Goal: Information Seeking & Learning: Learn about a topic

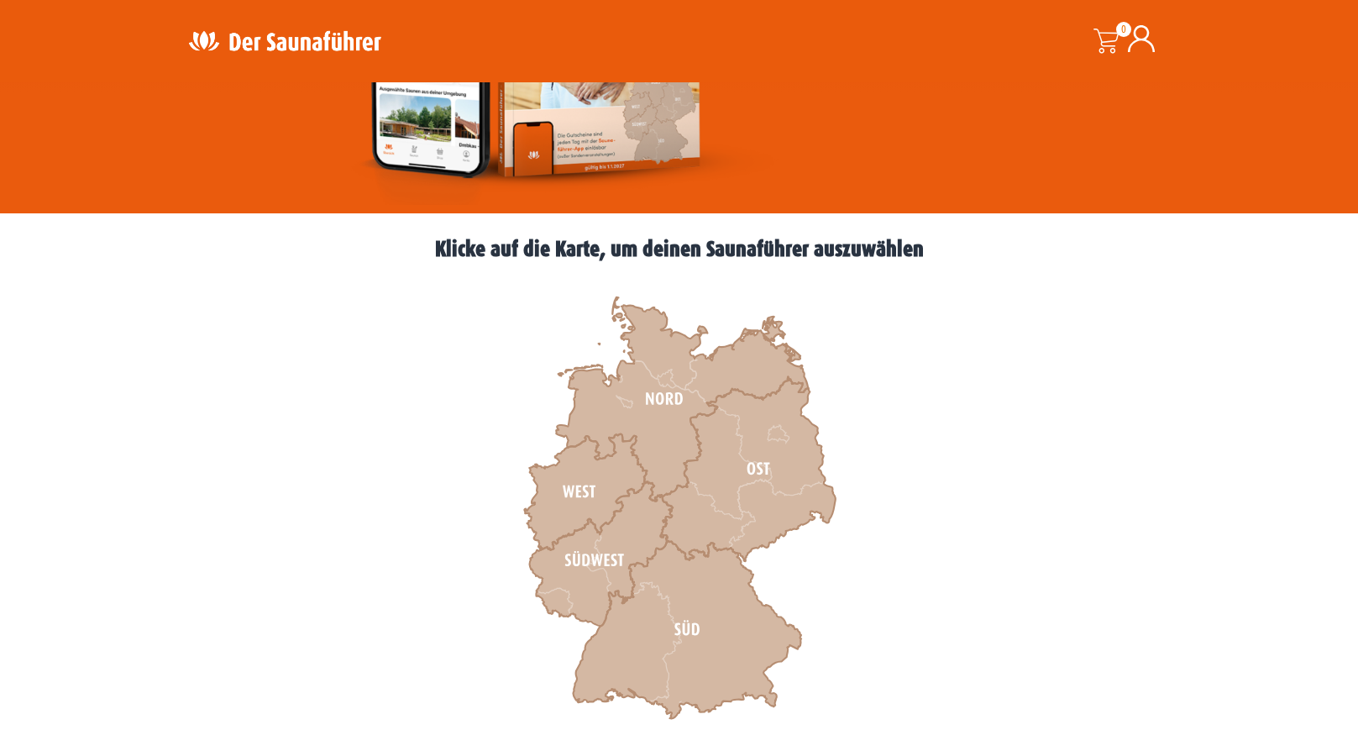
scroll to position [336, 0]
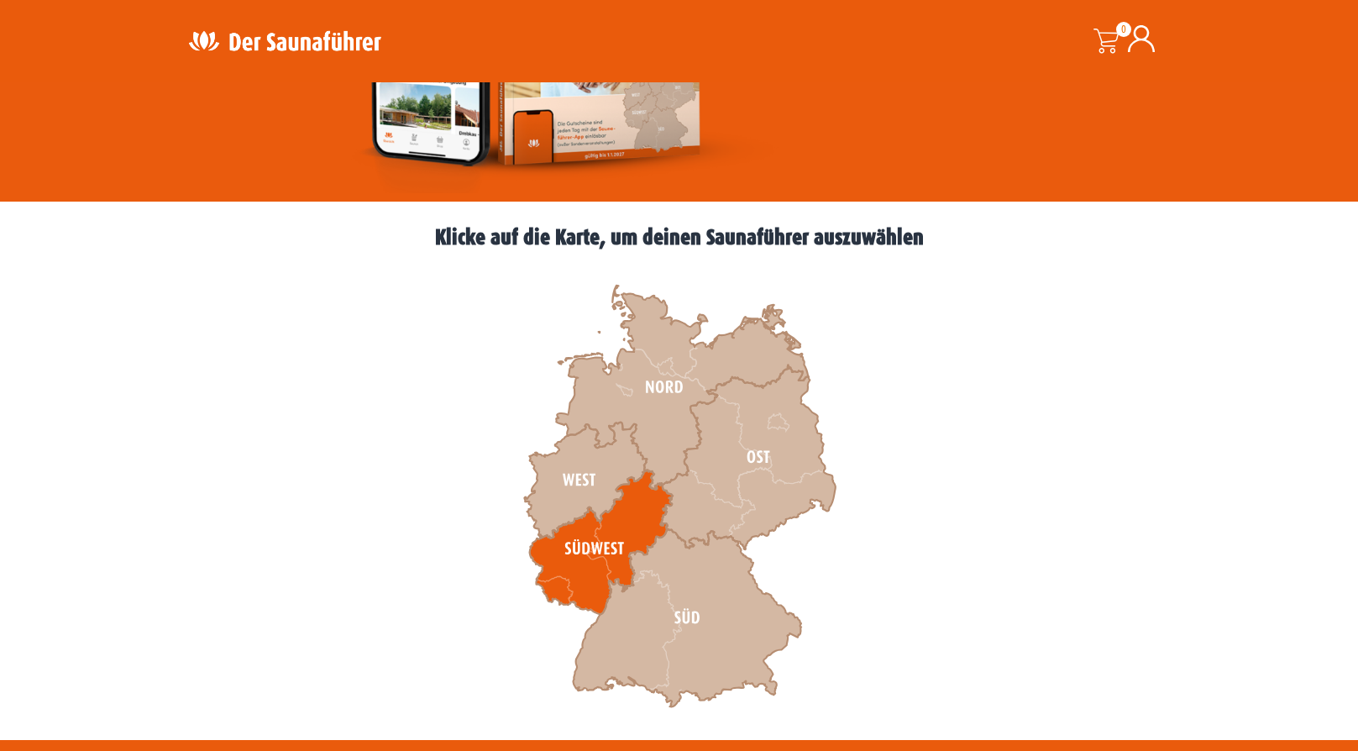
click at [551, 579] on icon at bounding box center [600, 542] width 143 height 144
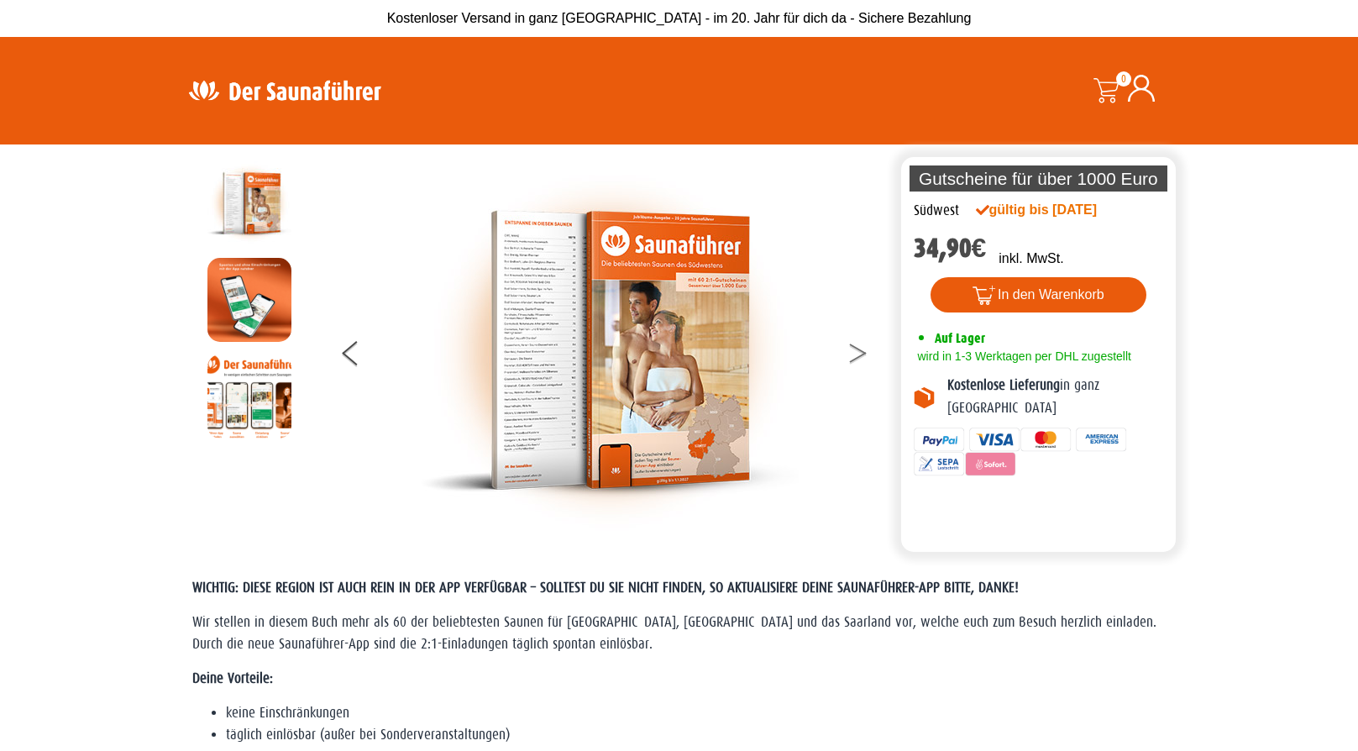
click at [853, 359] on button at bounding box center [868, 356] width 42 height 42
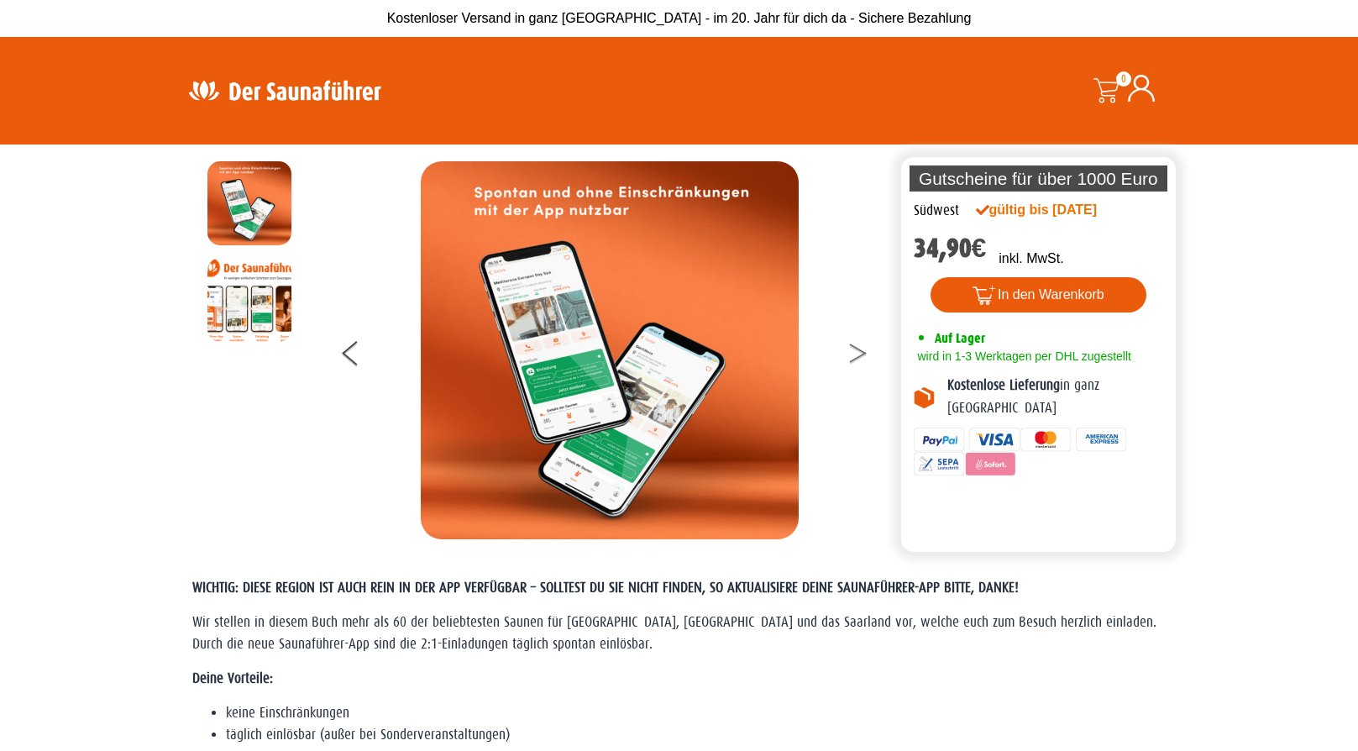
click at [853, 359] on button at bounding box center [868, 356] width 42 height 42
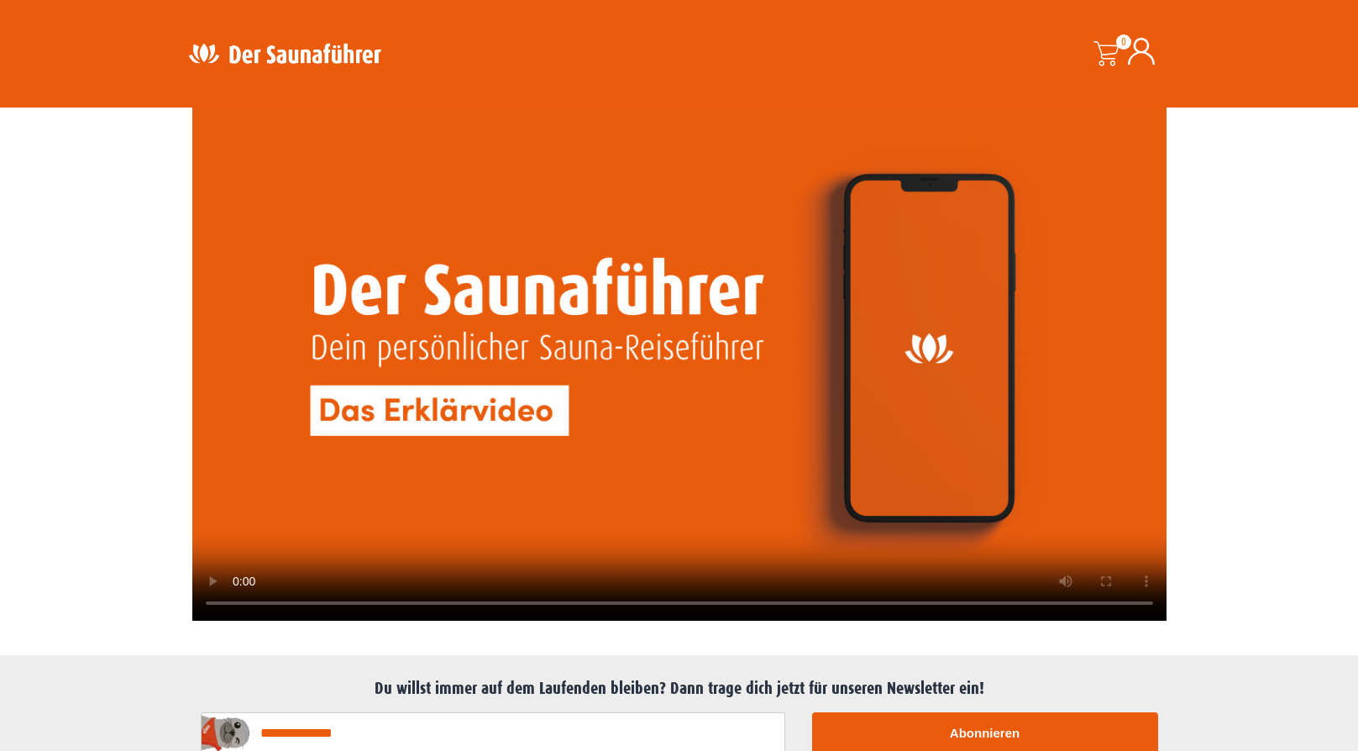
scroll to position [4032, 0]
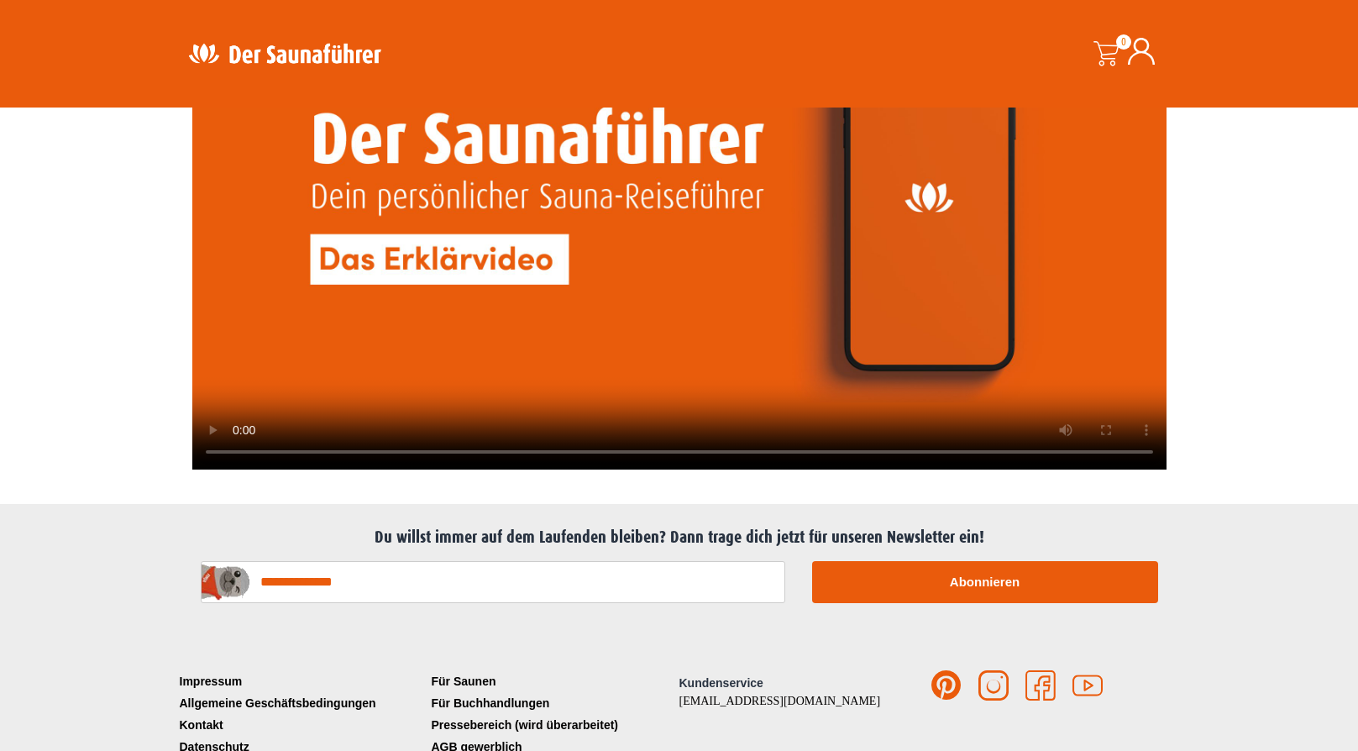
drag, startPoint x: 553, startPoint y: 441, endPoint x: 726, endPoint y: 317, distance: 213.1
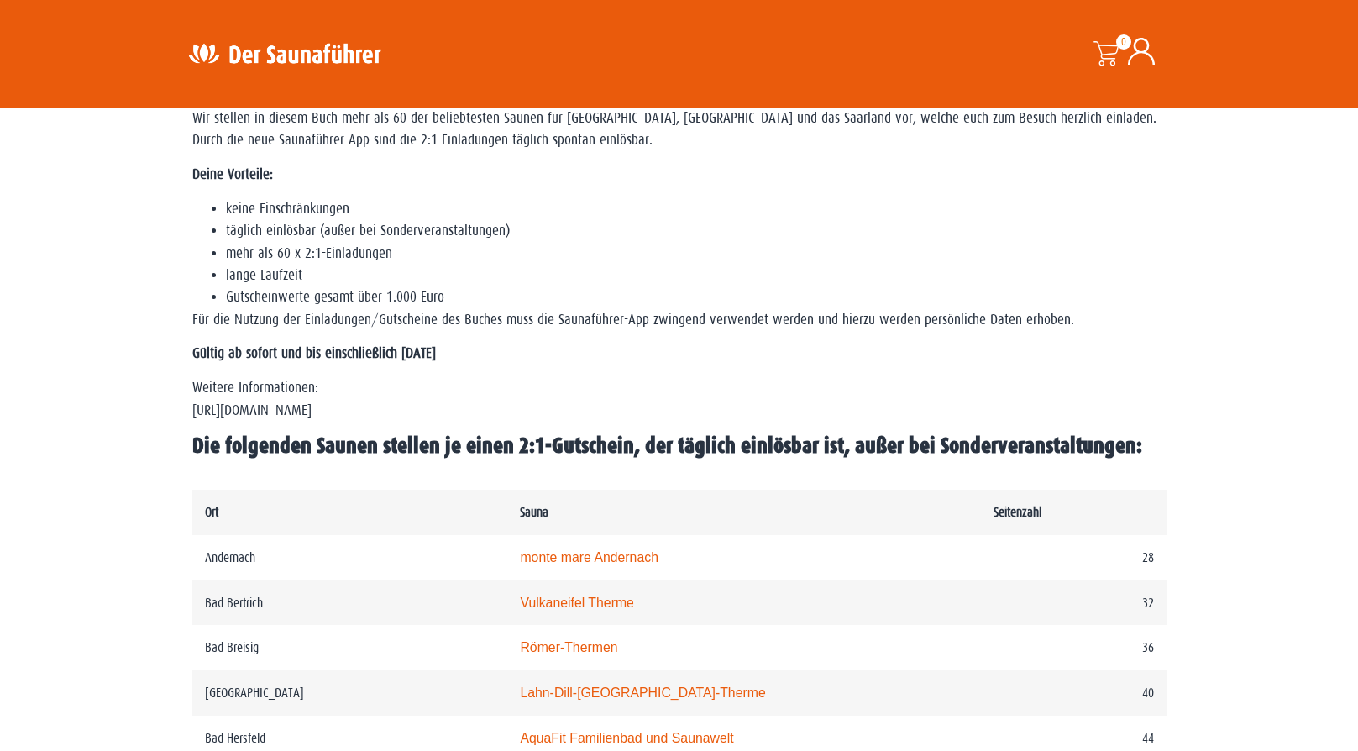
scroll to position [0, 0]
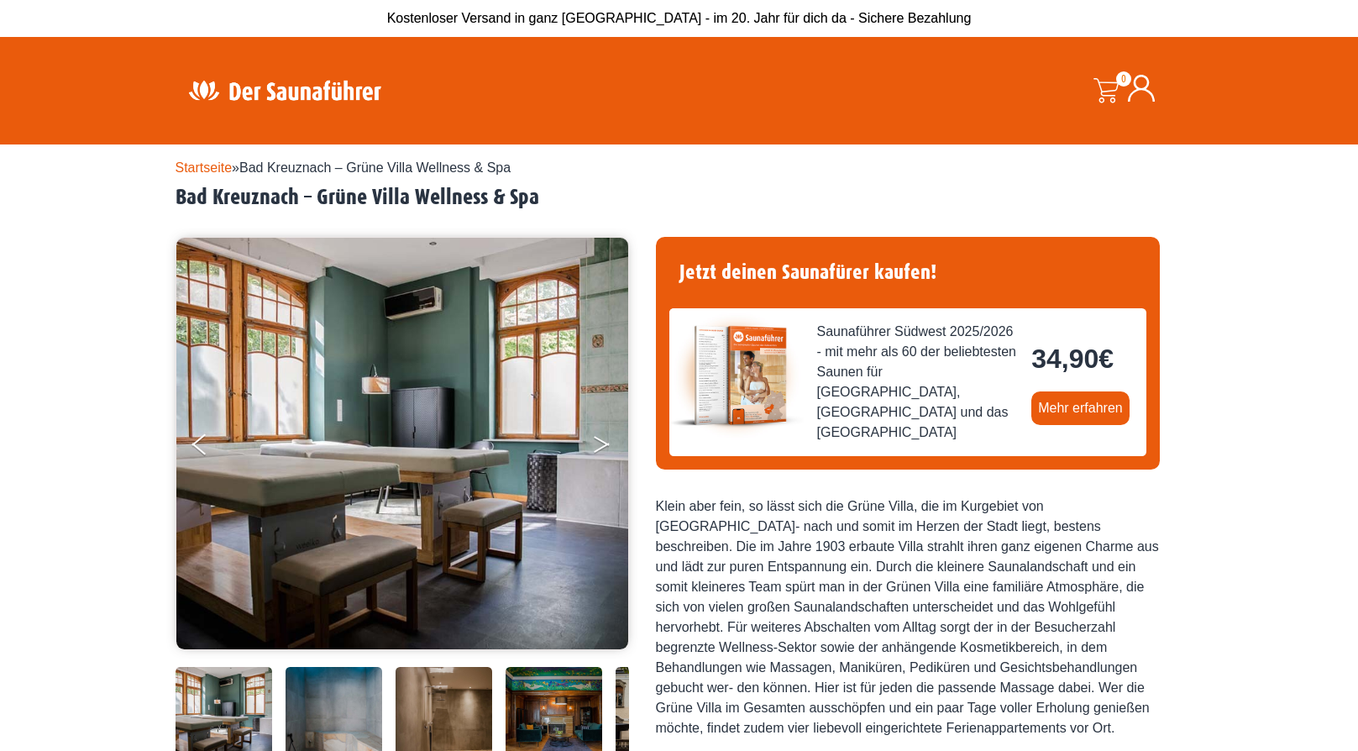
click at [598, 469] on button "Next" at bounding box center [613, 448] width 42 height 42
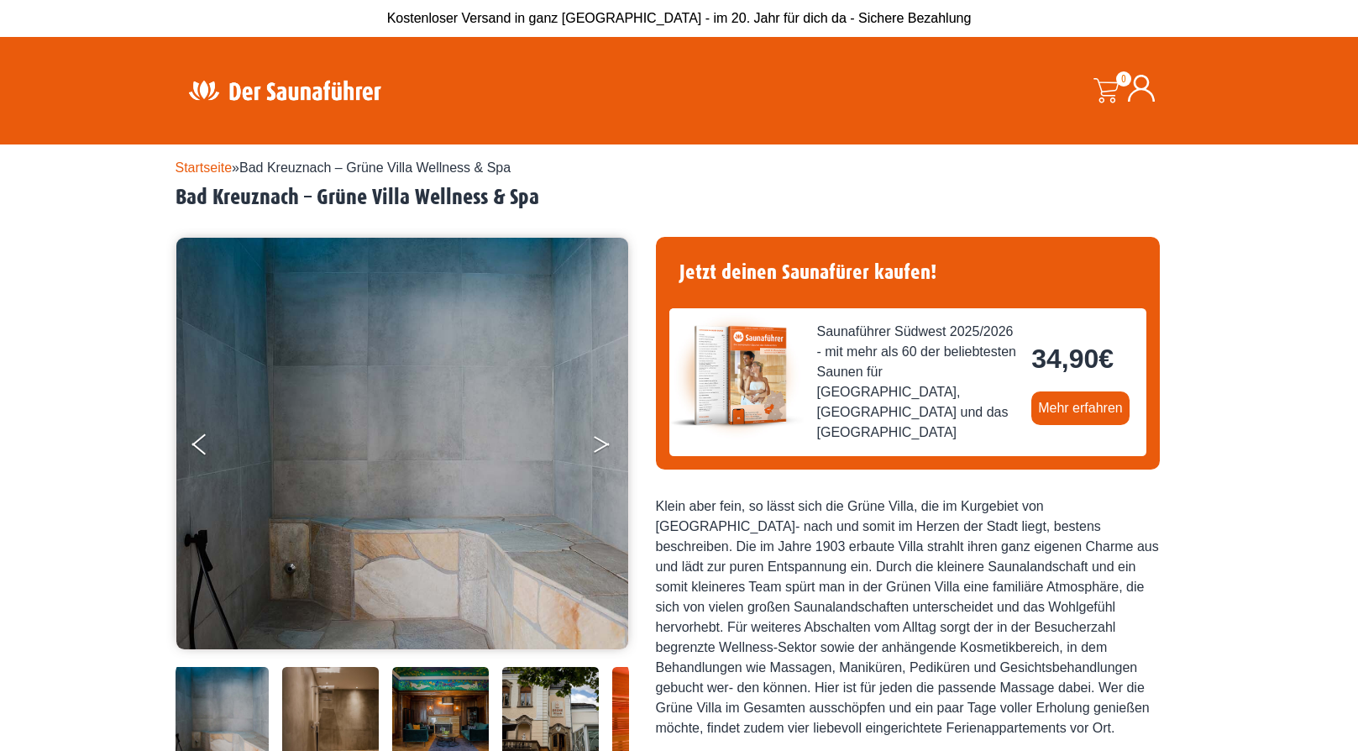
click at [598, 453] on icon "Next" at bounding box center [601, 448] width 15 height 10
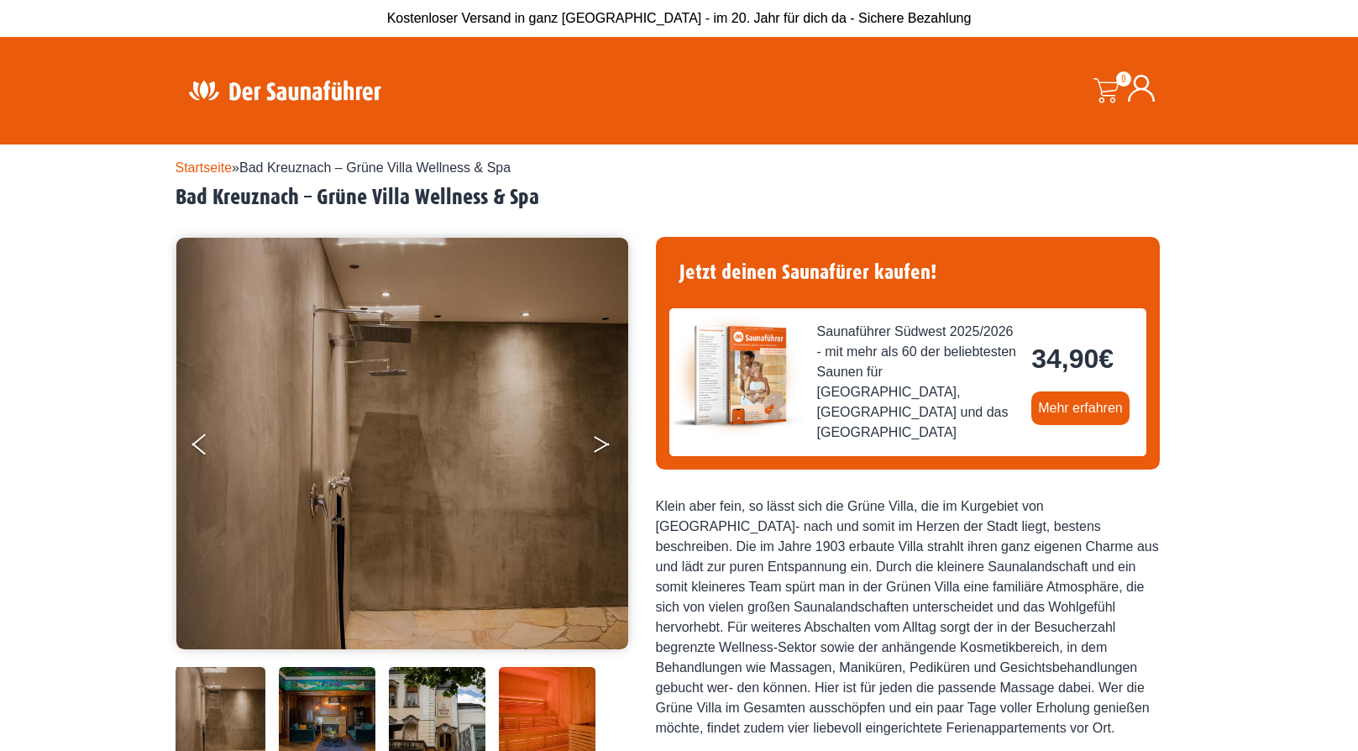
click at [598, 453] on icon "Next" at bounding box center [601, 448] width 15 height 10
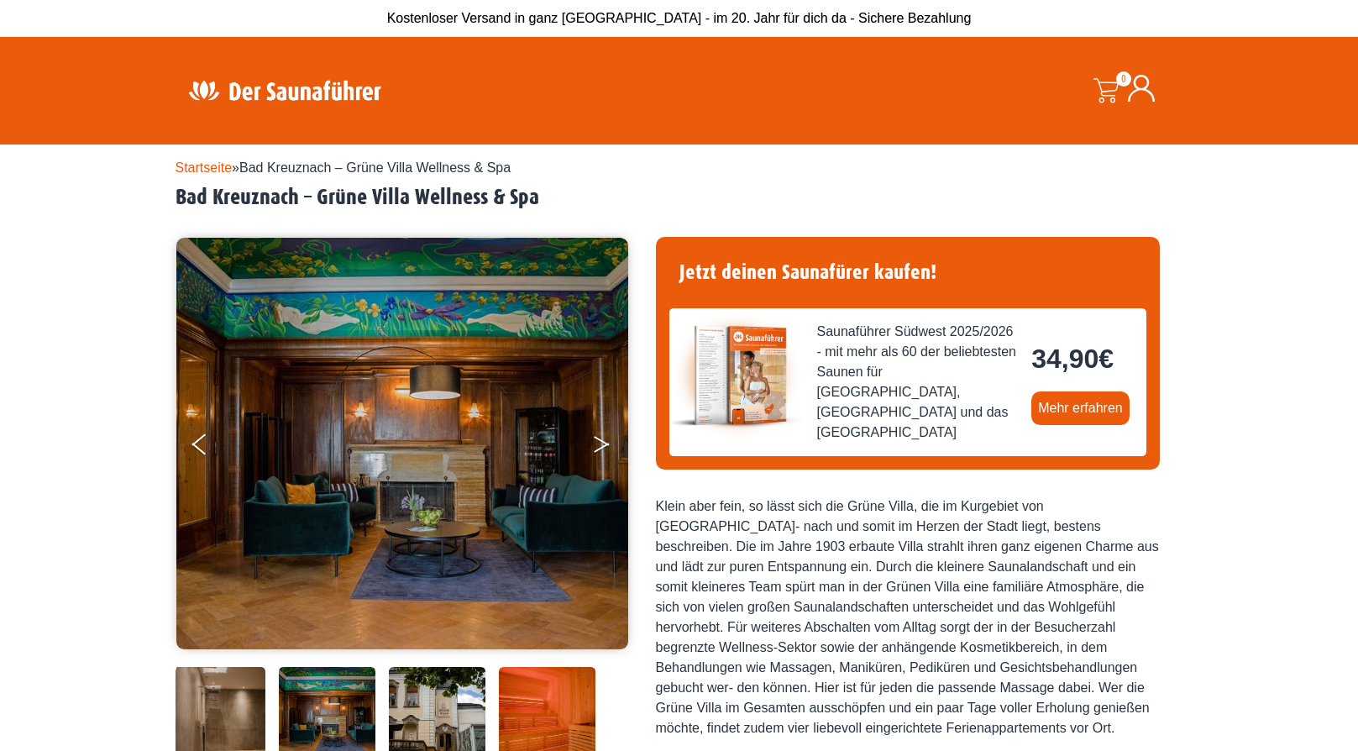
click at [598, 453] on icon "Next" at bounding box center [601, 448] width 15 height 10
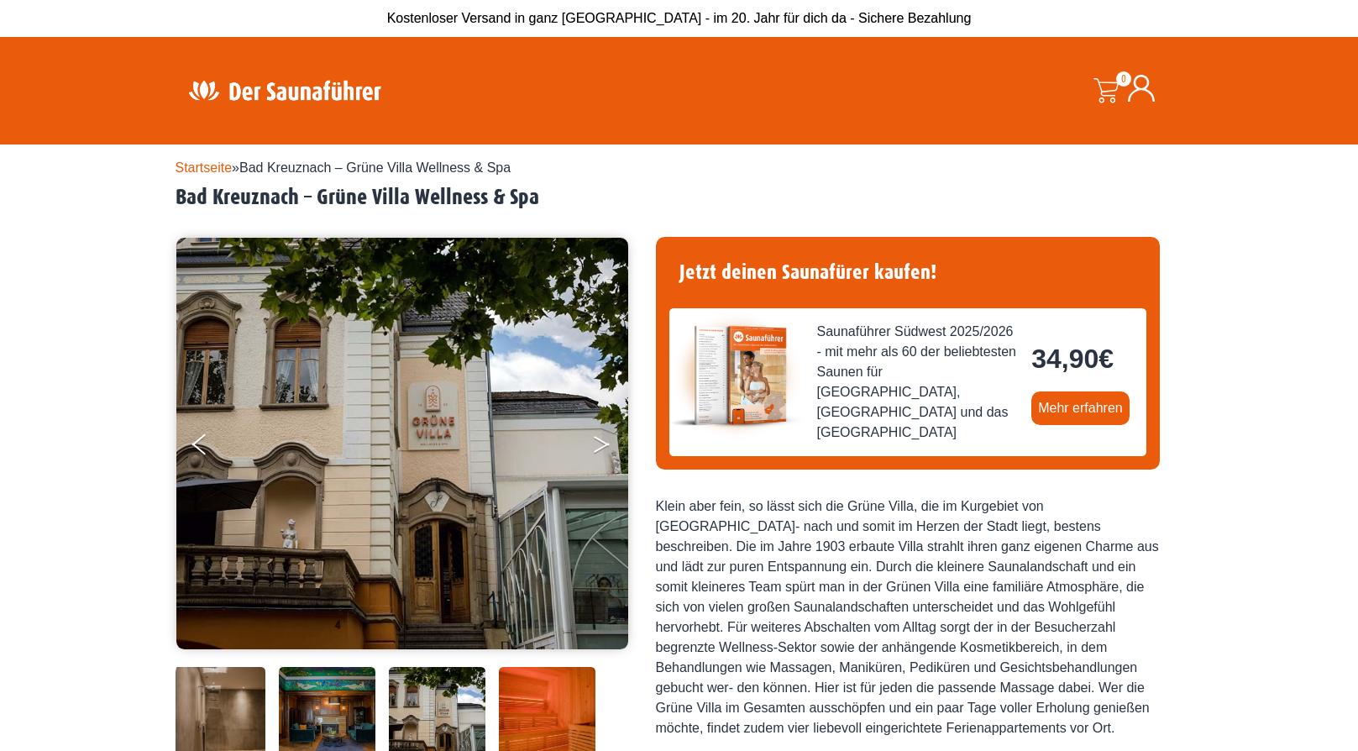
click at [609, 469] on button "Next" at bounding box center [613, 448] width 42 height 42
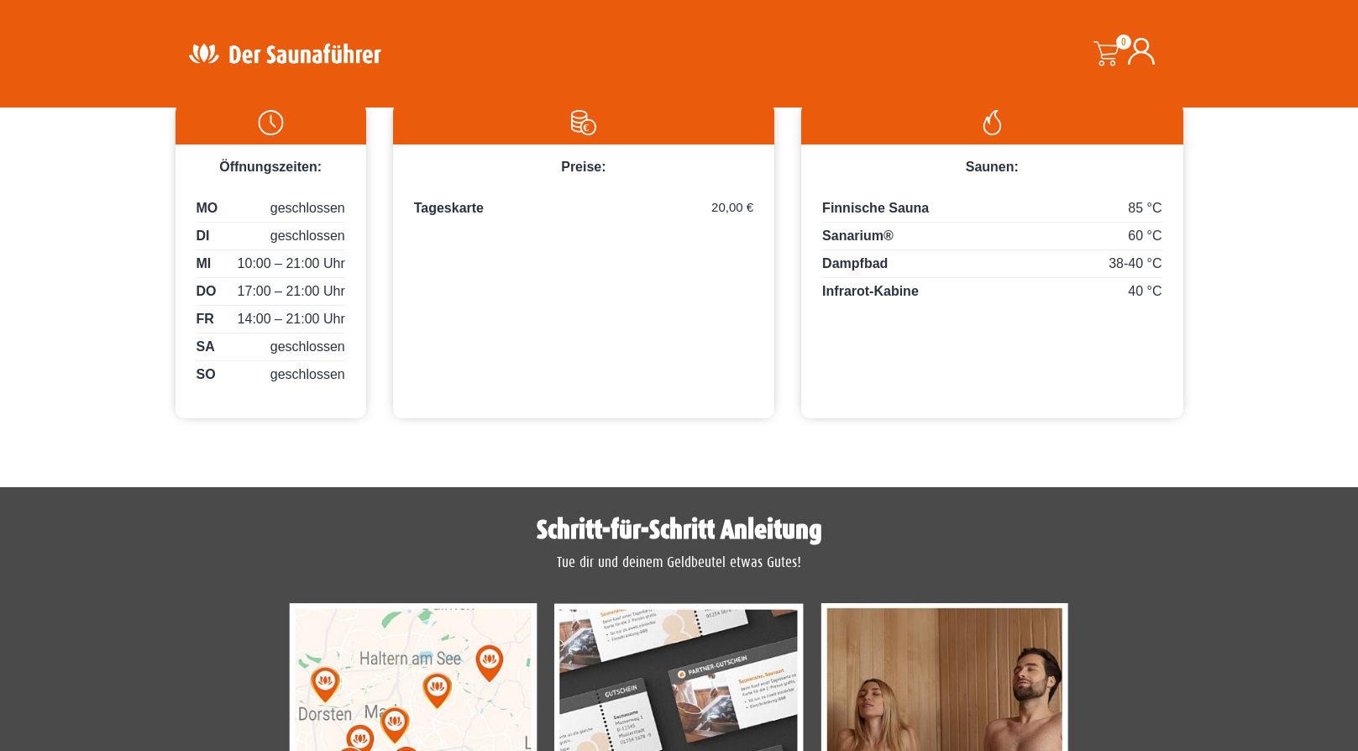
scroll to position [840, 0]
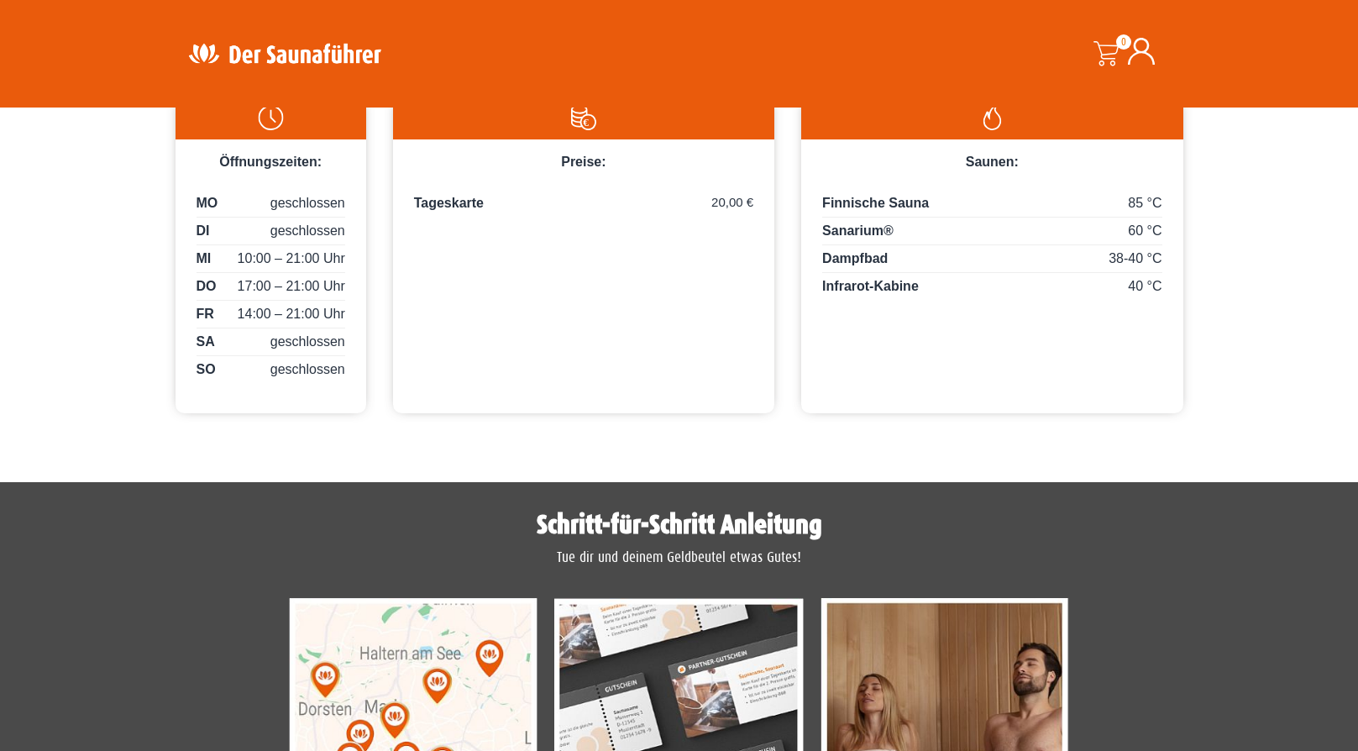
drag, startPoint x: 414, startPoint y: 267, endPoint x: 539, endPoint y: 270, distance: 125.2
click at [545, 22] on li "Am Carl- Dewes-Platz 3-5, 66679 Losheim" at bounding box center [680, 8] width 1008 height 27
drag, startPoint x: 539, startPoint y: 270, endPoint x: 499, endPoint y: 253, distance: 43.7
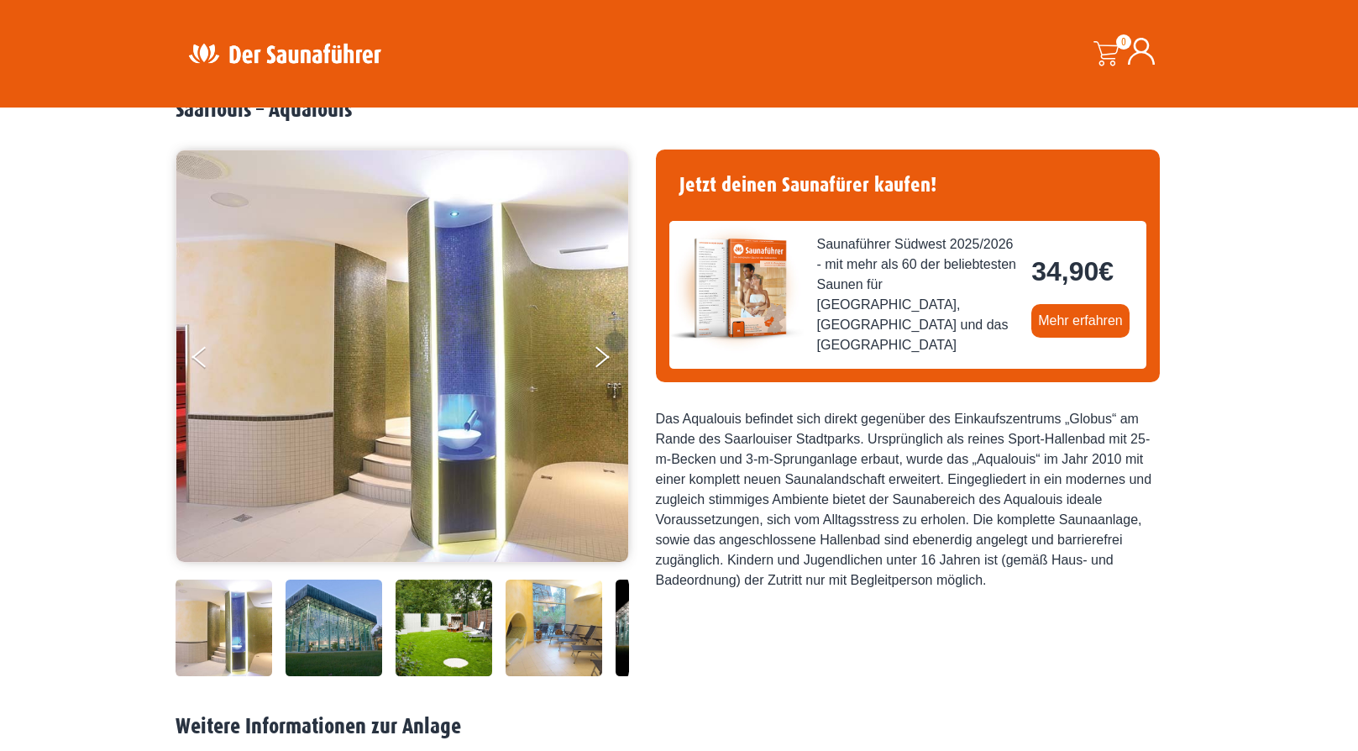
scroll to position [252, 0]
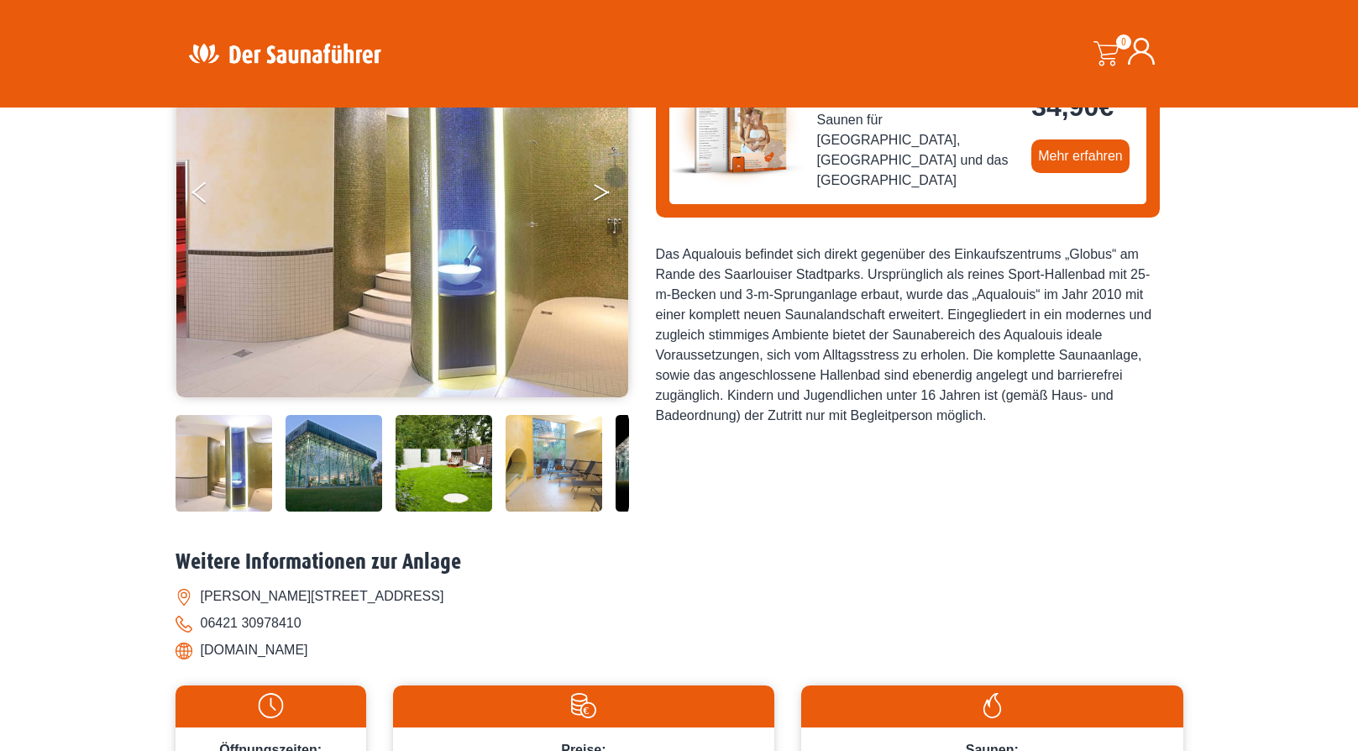
click at [592, 217] on button "Next" at bounding box center [613, 196] width 42 height 42
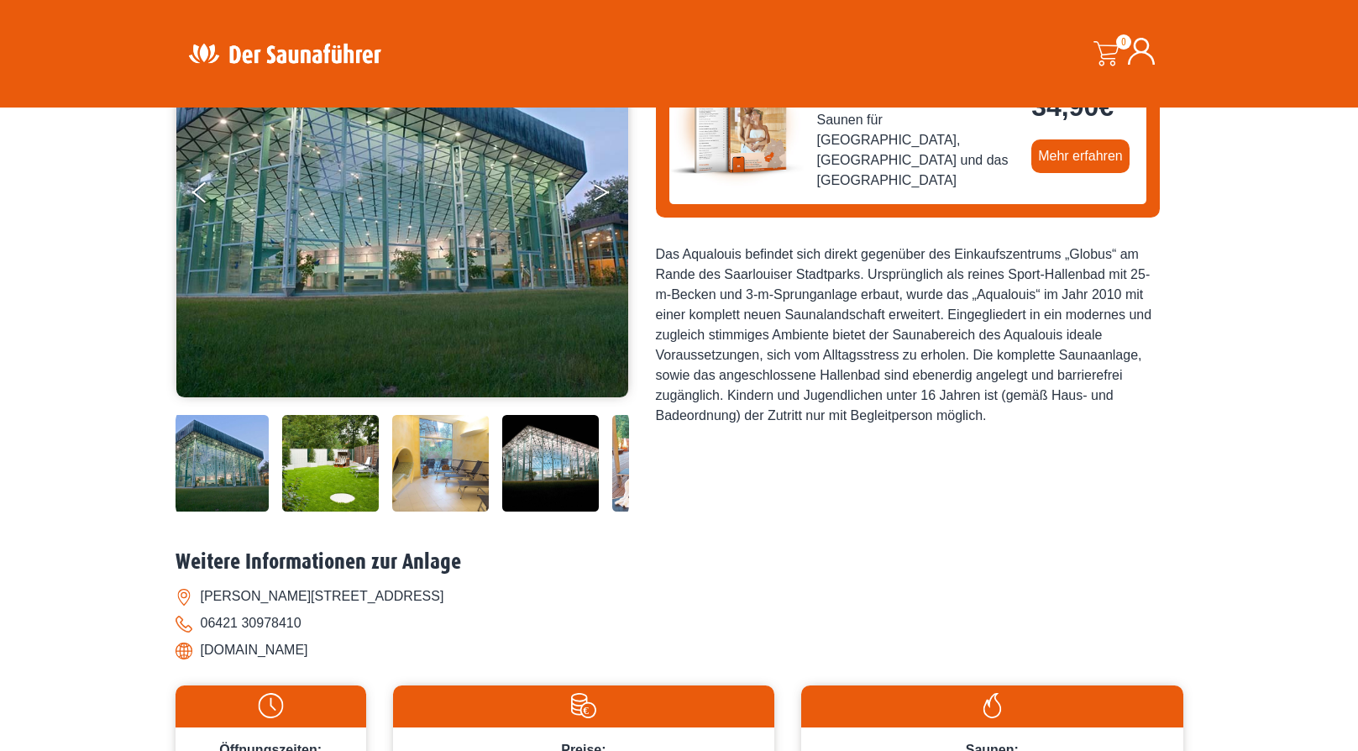
click at [592, 217] on button "Next" at bounding box center [613, 196] width 42 height 42
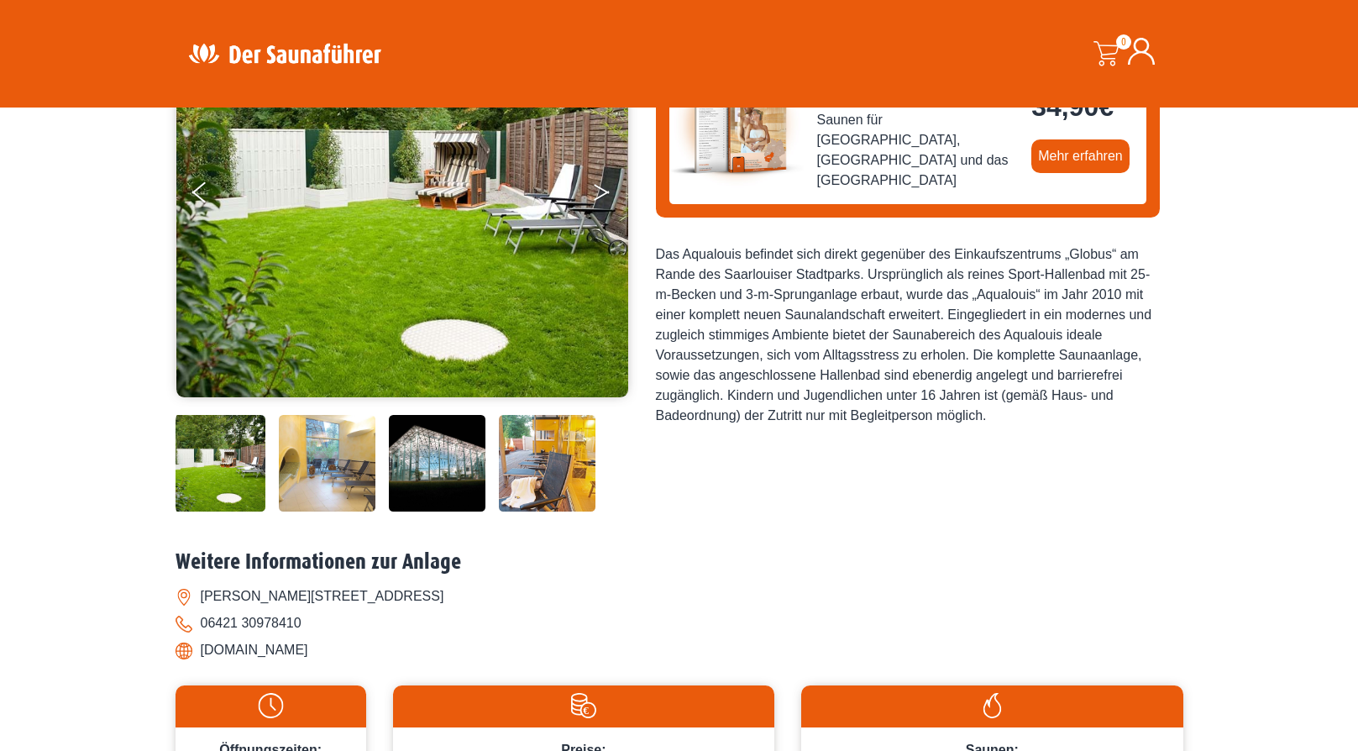
click at [592, 217] on button "Next" at bounding box center [613, 196] width 42 height 42
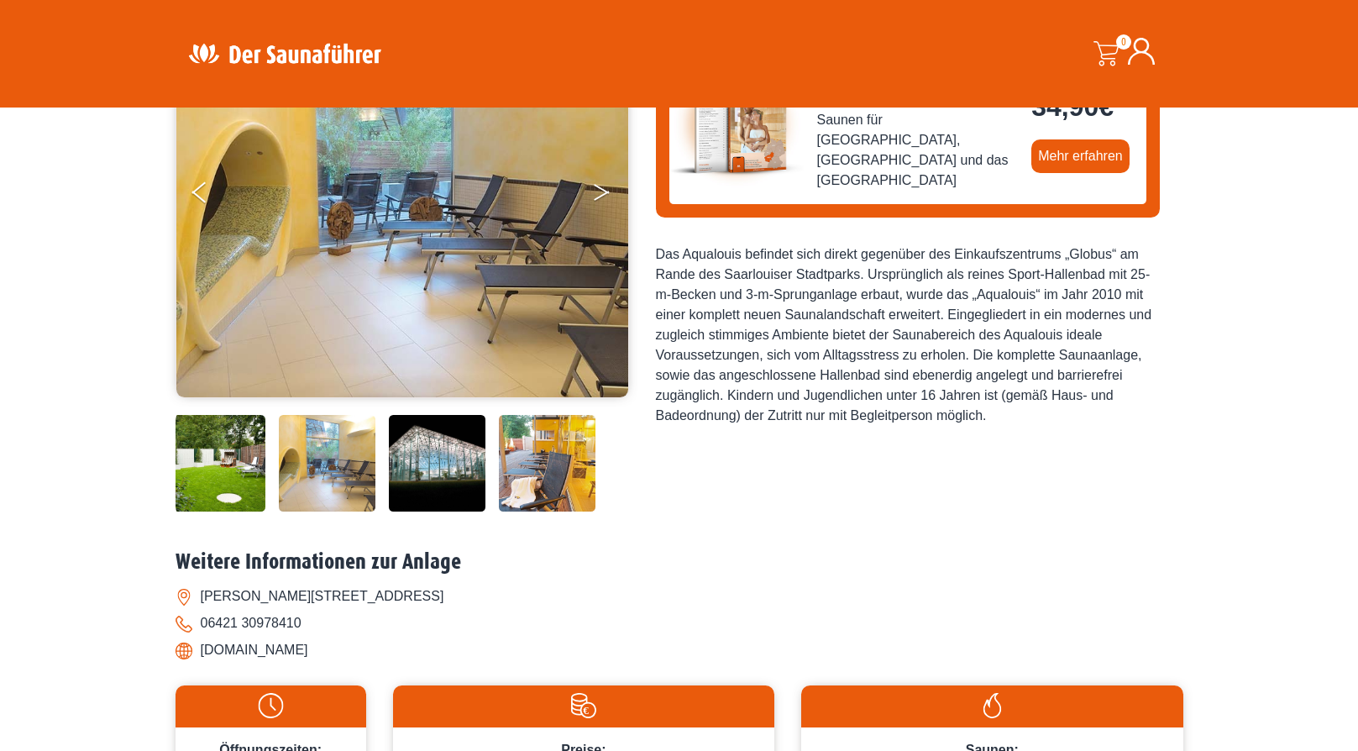
click at [592, 217] on button "Next" at bounding box center [613, 196] width 42 height 42
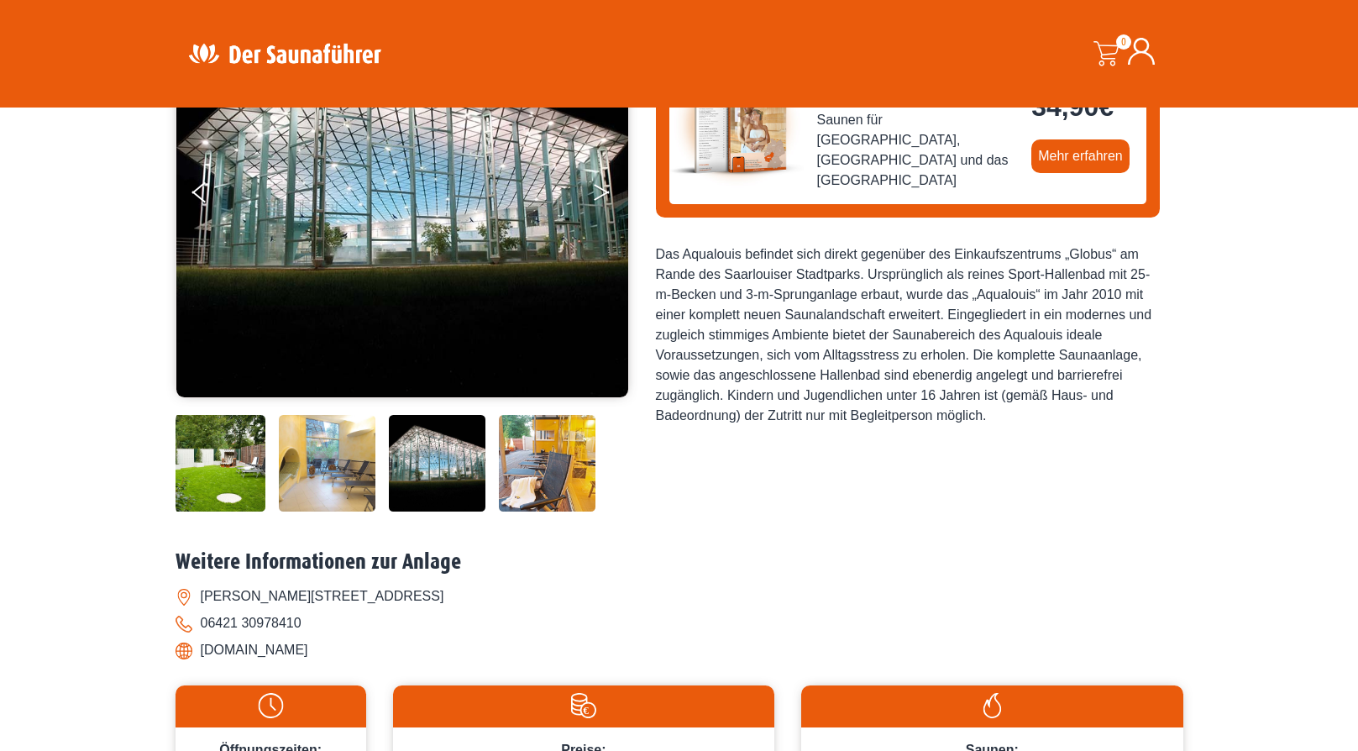
click at [592, 217] on button "Next" at bounding box center [613, 196] width 42 height 42
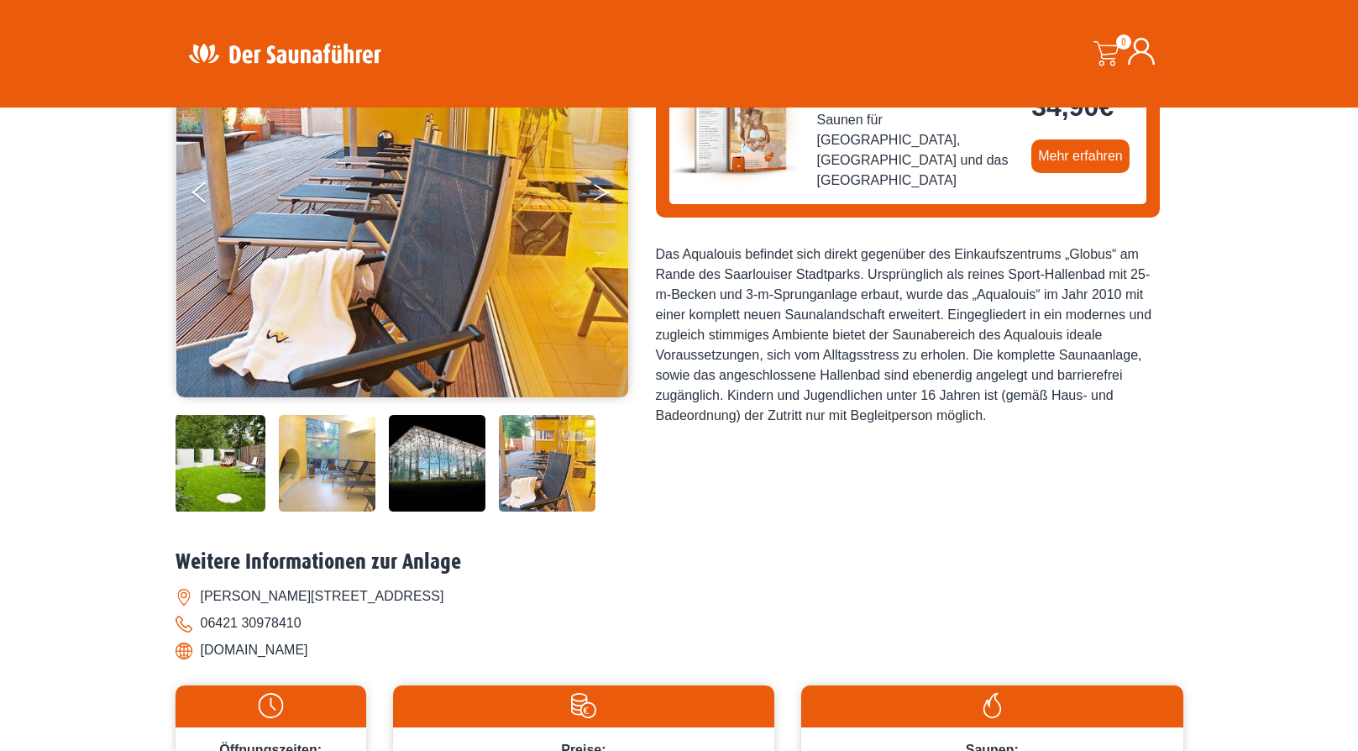
click at [592, 217] on button "Next" at bounding box center [613, 196] width 42 height 42
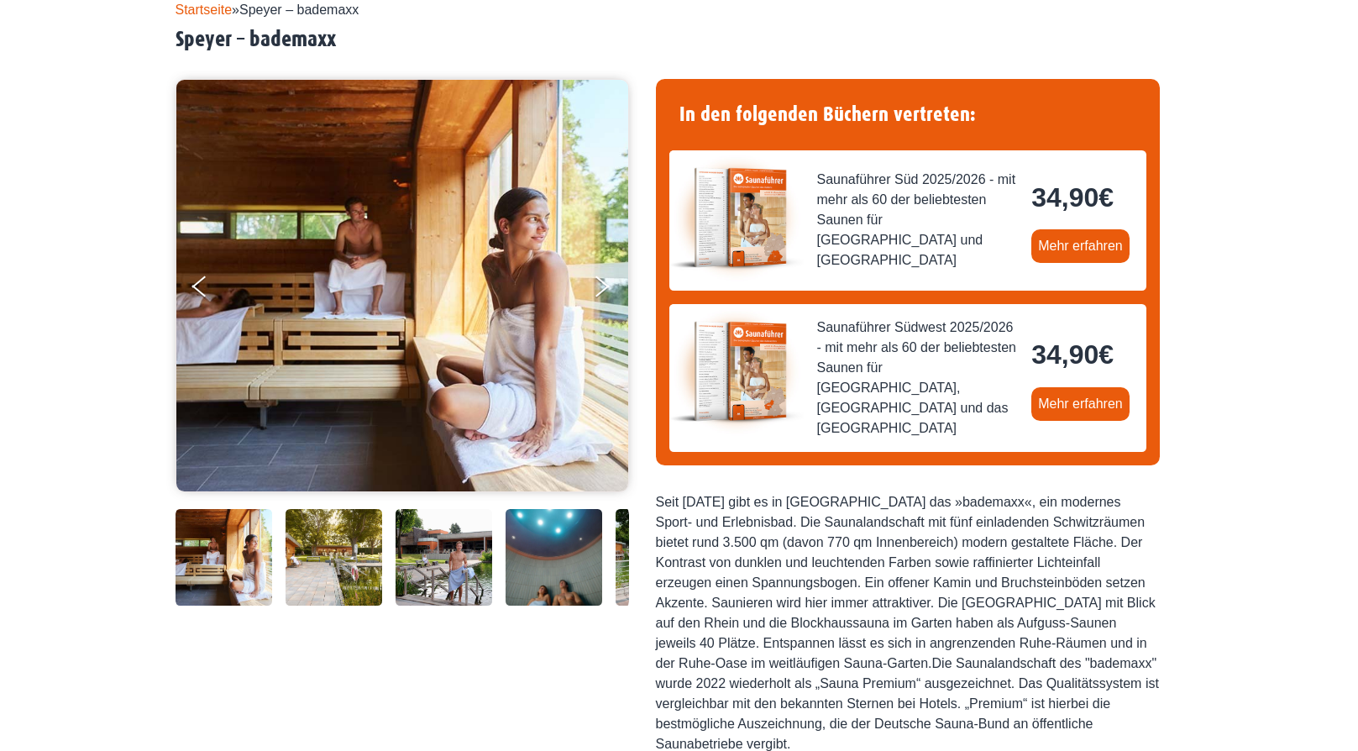
scroll to position [30, 0]
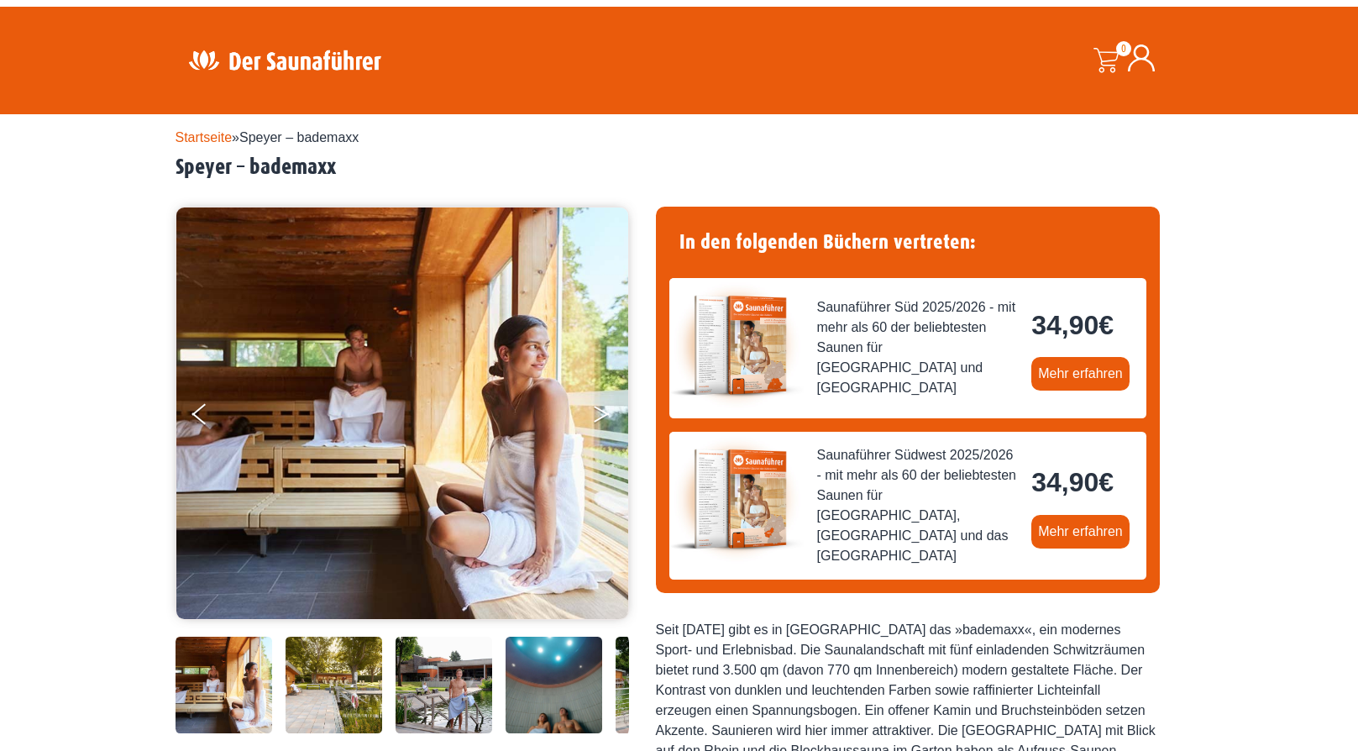
click at [615, 438] on button "Next" at bounding box center [613, 417] width 42 height 42
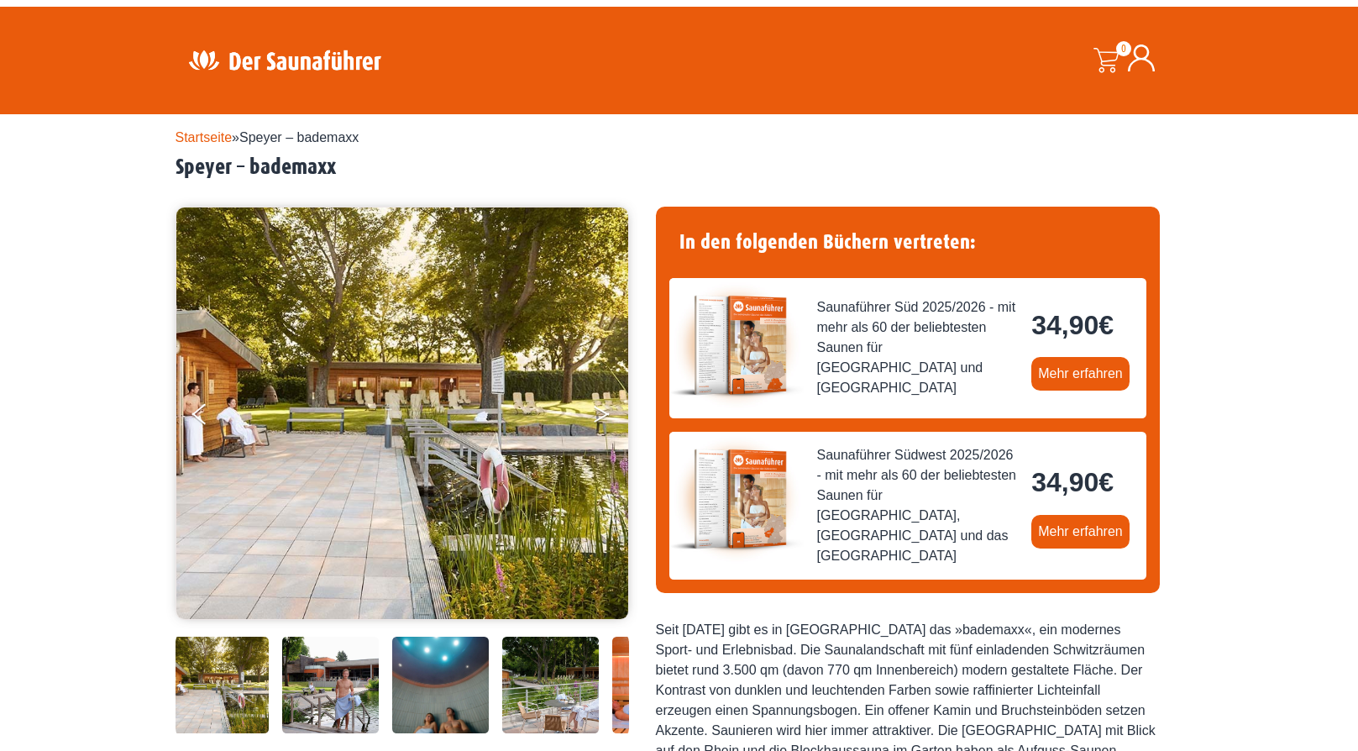
click at [615, 438] on button "Next" at bounding box center [613, 417] width 42 height 42
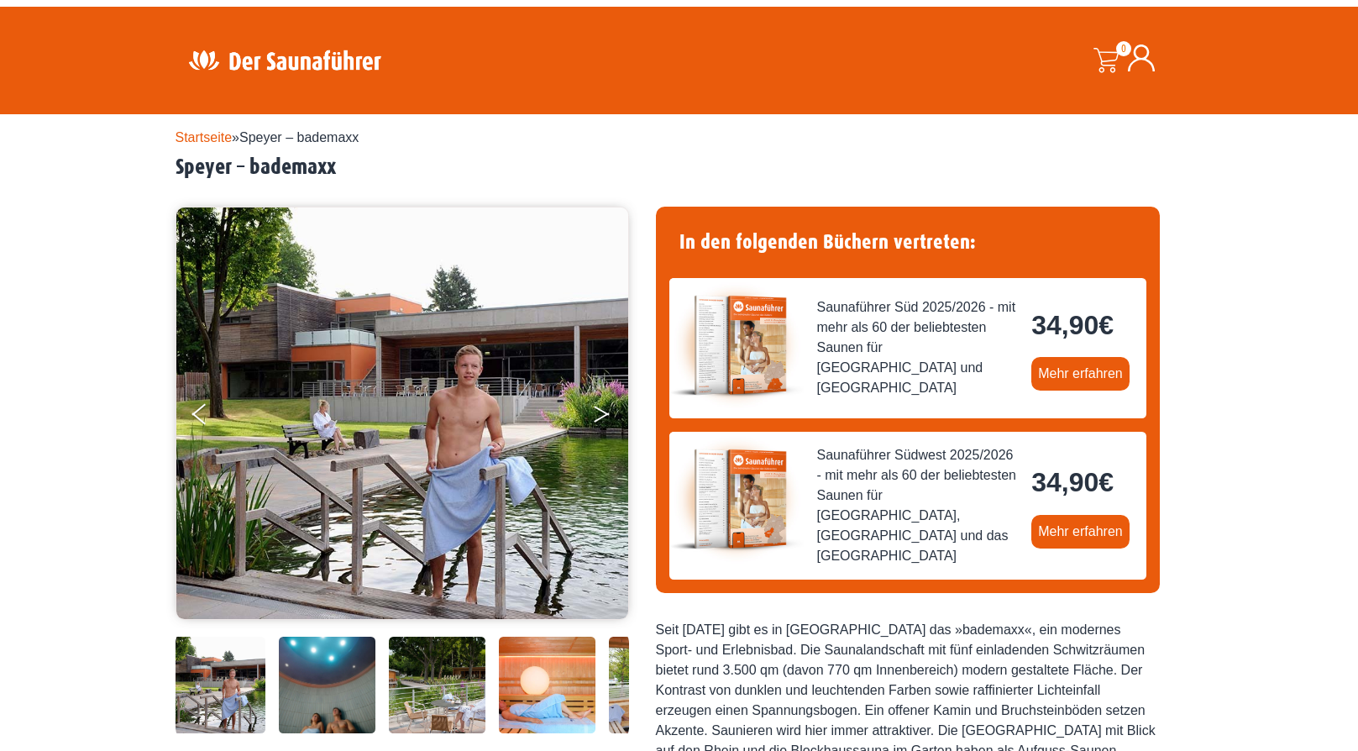
click at [615, 438] on button "Next" at bounding box center [613, 417] width 42 height 42
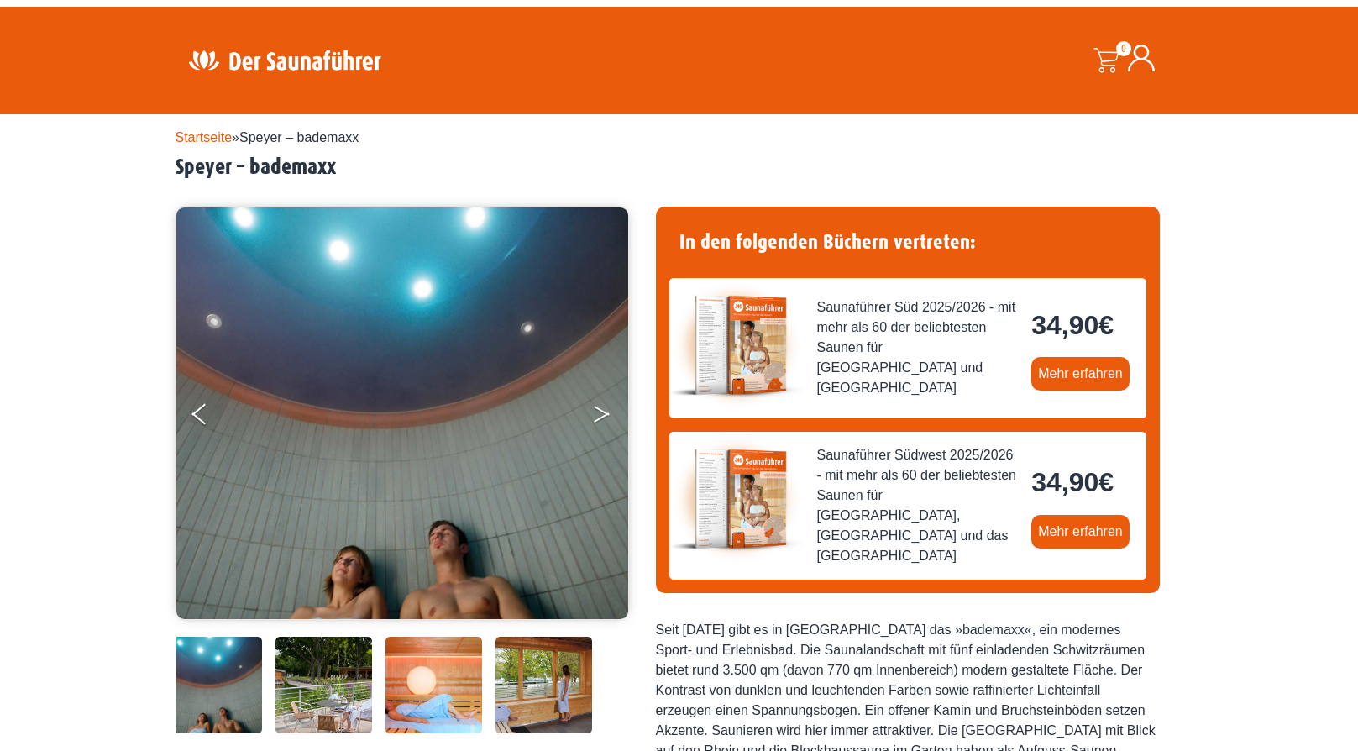
click at [615, 438] on button "Next" at bounding box center [613, 417] width 42 height 42
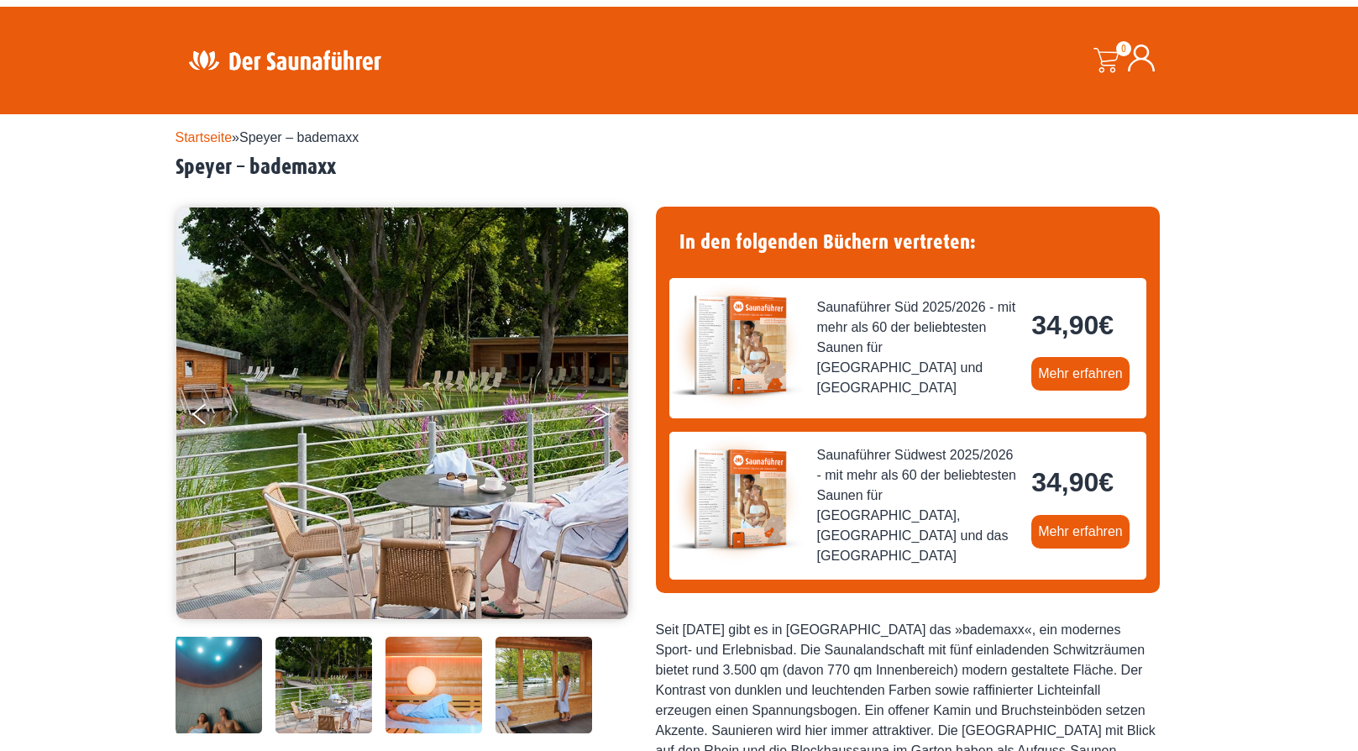
click at [615, 438] on button "Next" at bounding box center [613, 417] width 42 height 42
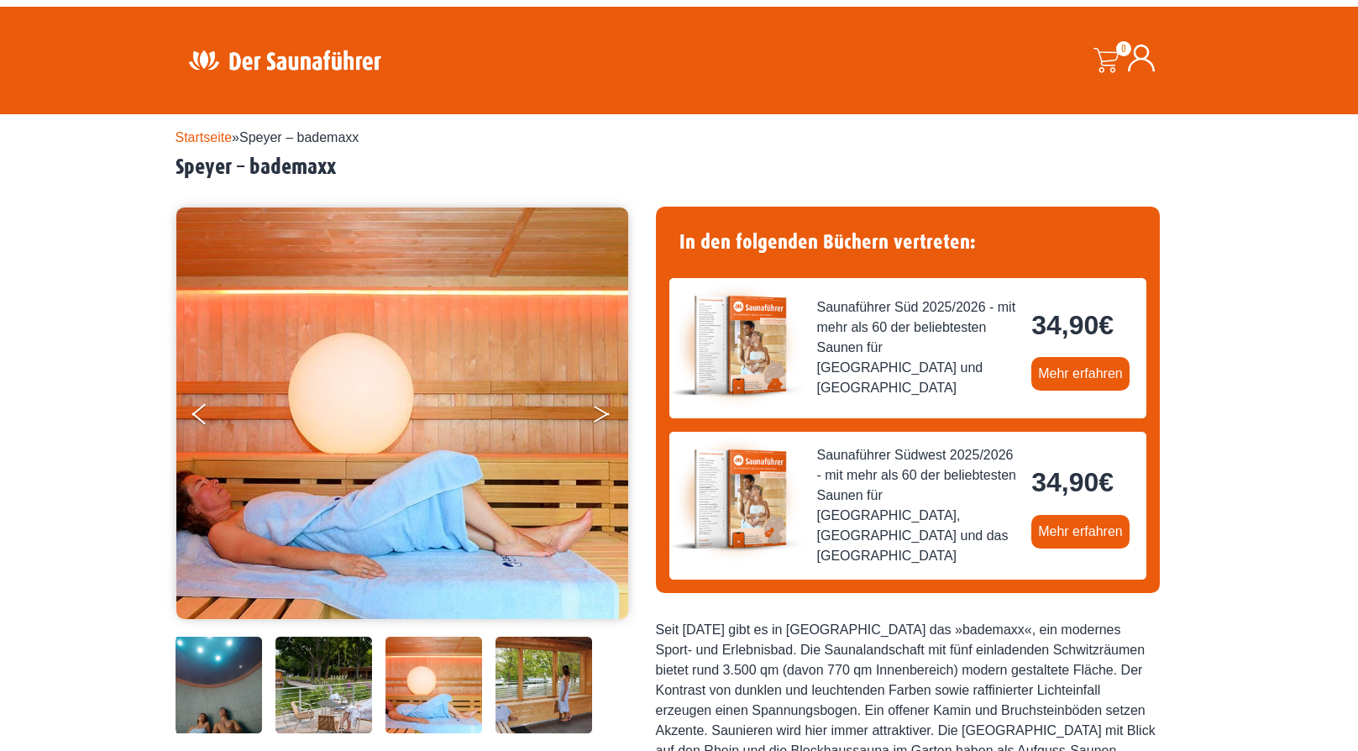
click at [615, 438] on button "Next" at bounding box center [613, 417] width 42 height 42
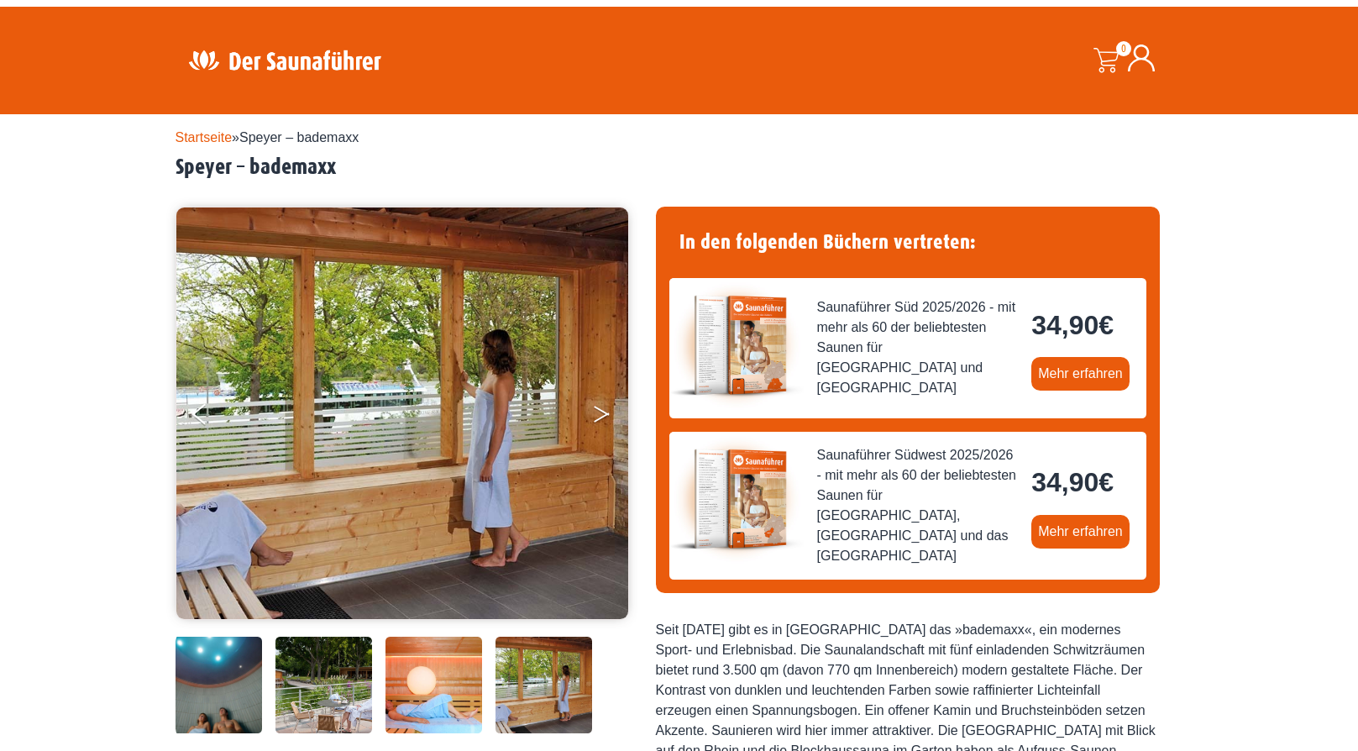
click at [615, 438] on button "Next" at bounding box center [613, 417] width 42 height 42
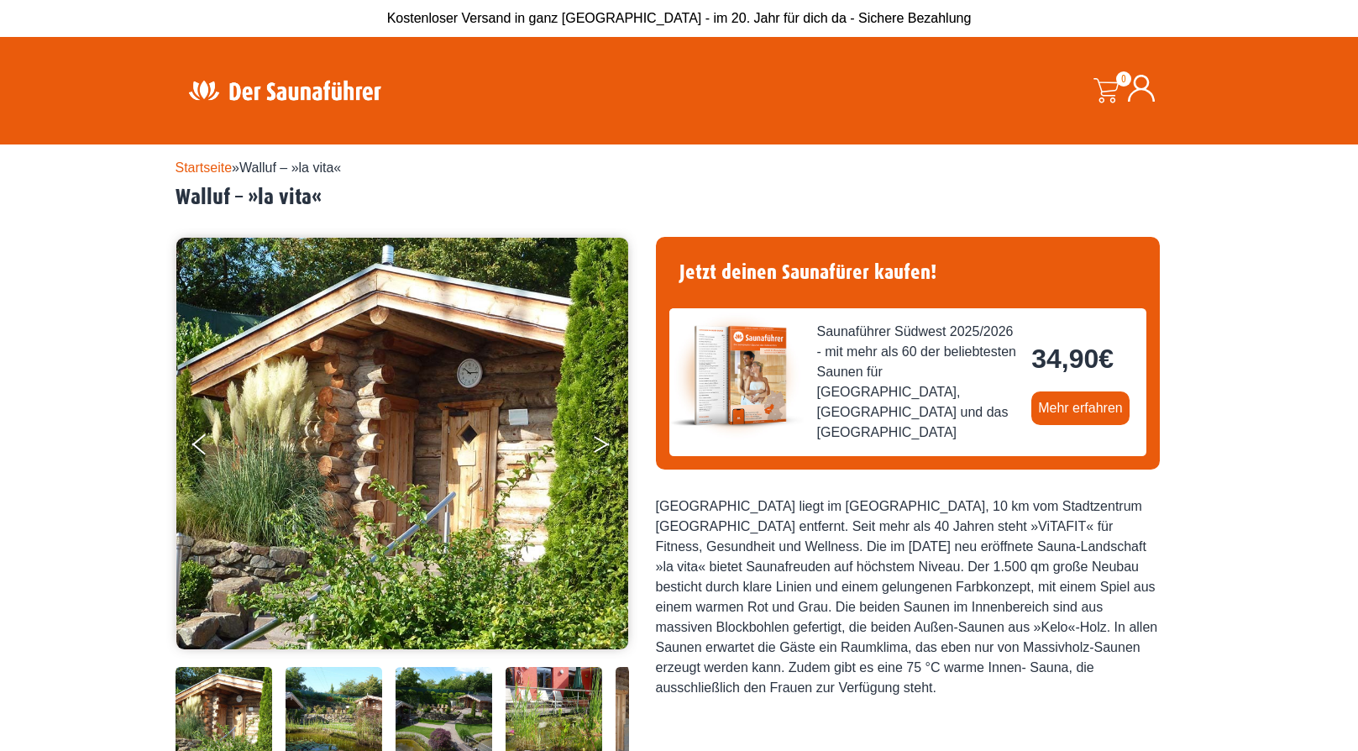
click at [605, 463] on button "Next" at bounding box center [613, 448] width 42 height 42
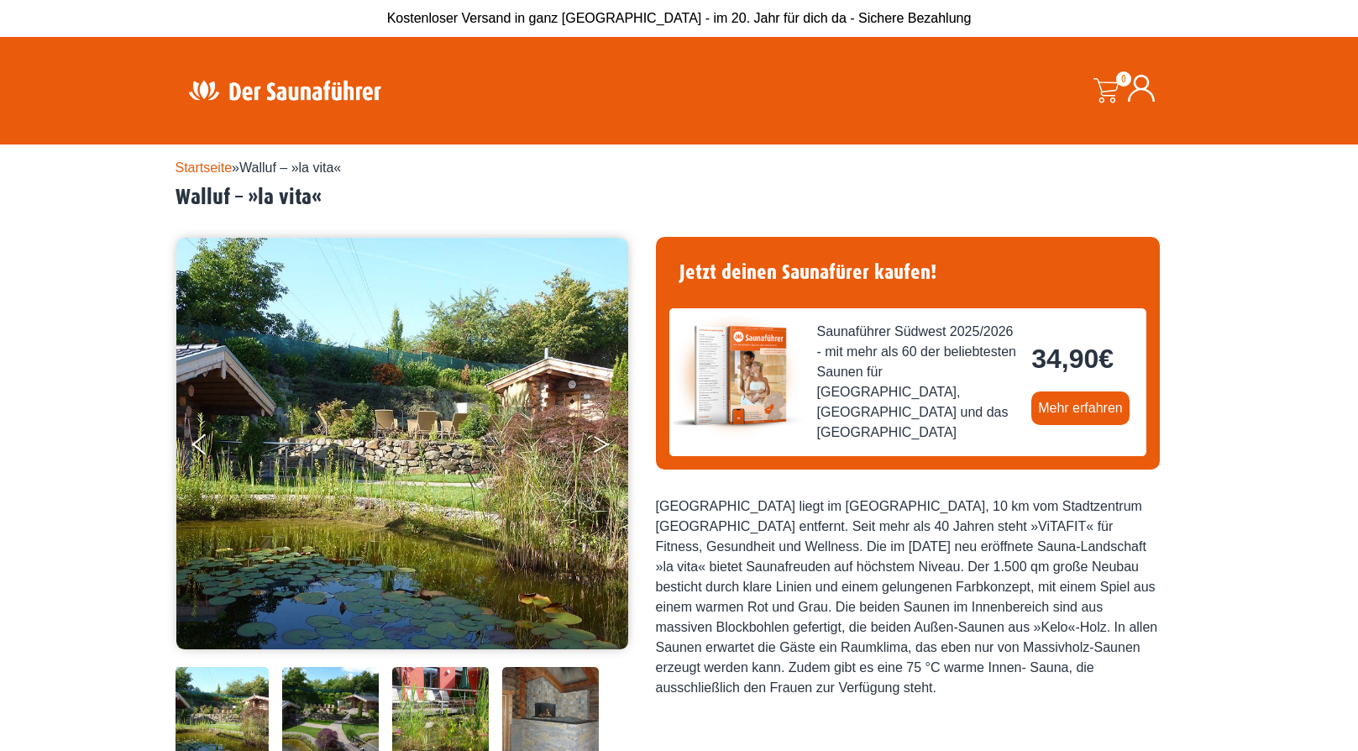
click at [605, 463] on button "Next" at bounding box center [613, 448] width 42 height 42
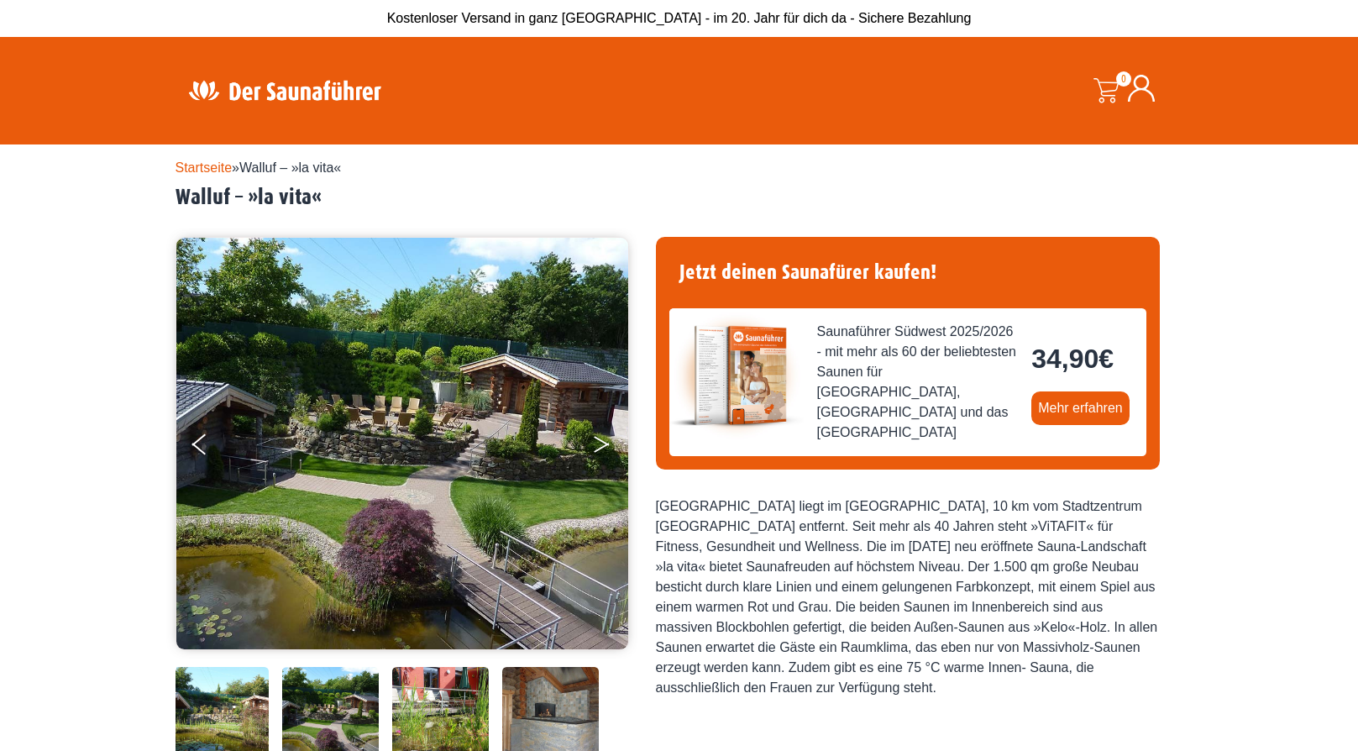
click at [605, 463] on button "Next" at bounding box center [613, 448] width 42 height 42
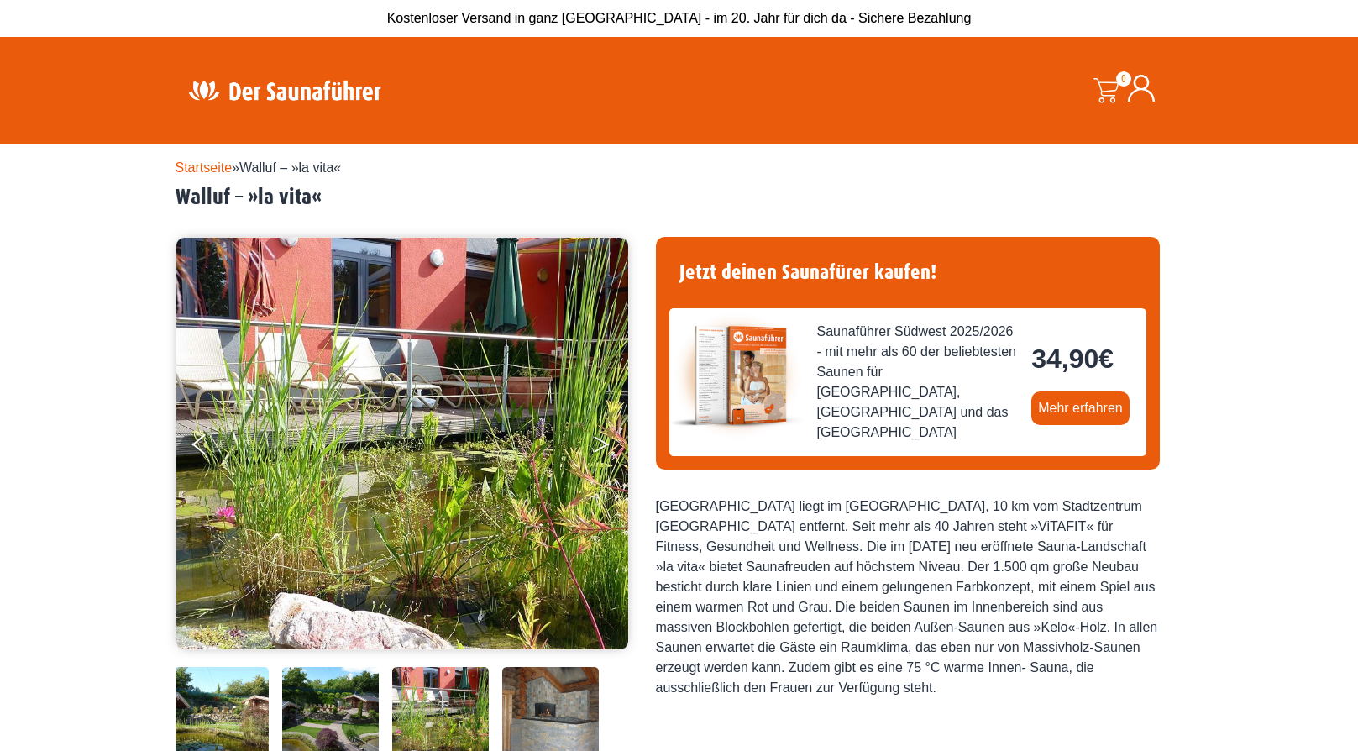
click at [605, 463] on button "Next" at bounding box center [613, 448] width 42 height 42
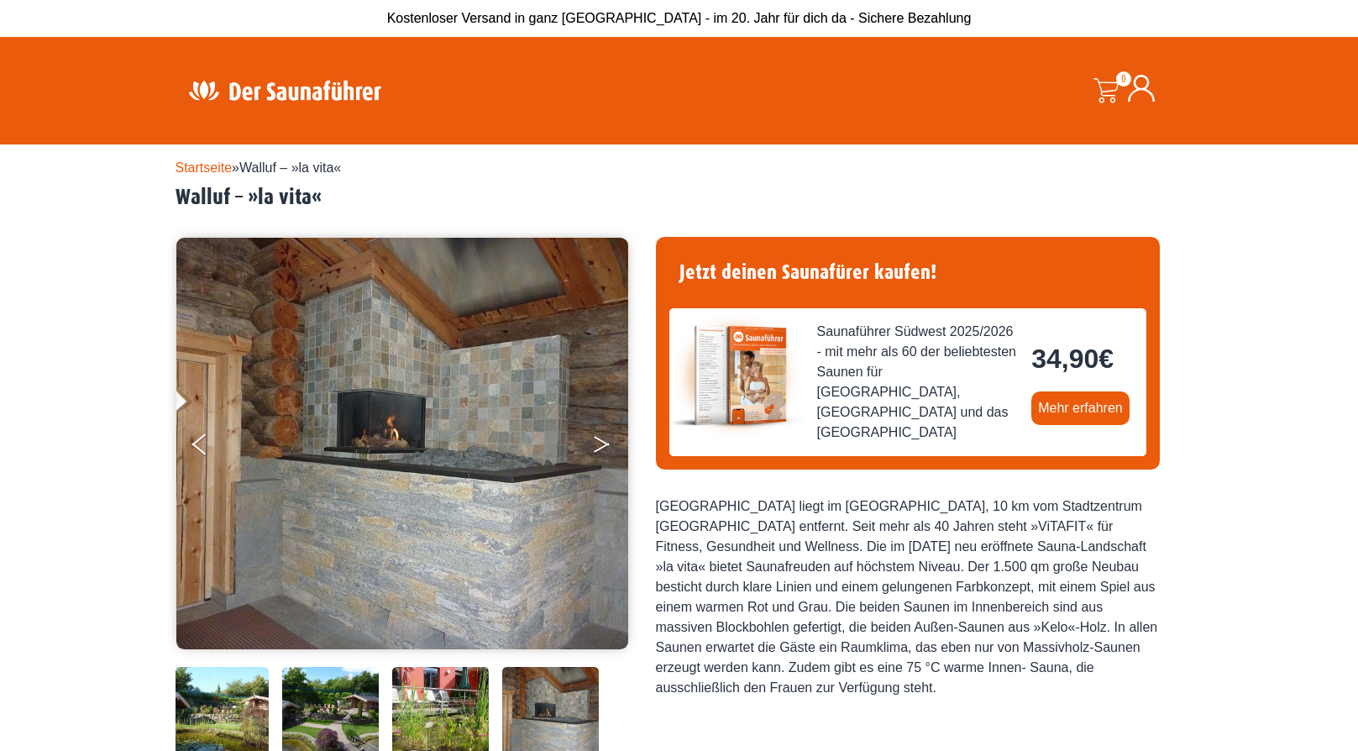
click at [605, 463] on button "Next" at bounding box center [613, 448] width 42 height 42
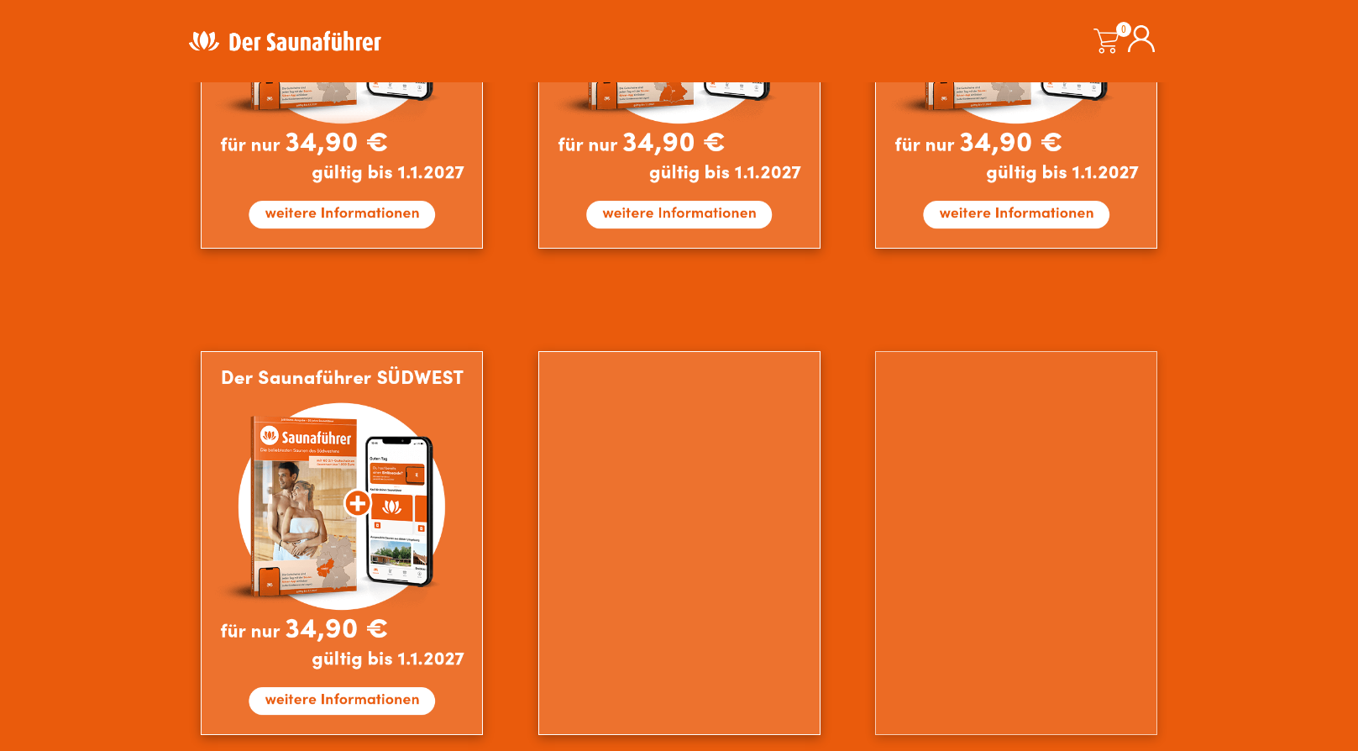
scroll to position [1344, 0]
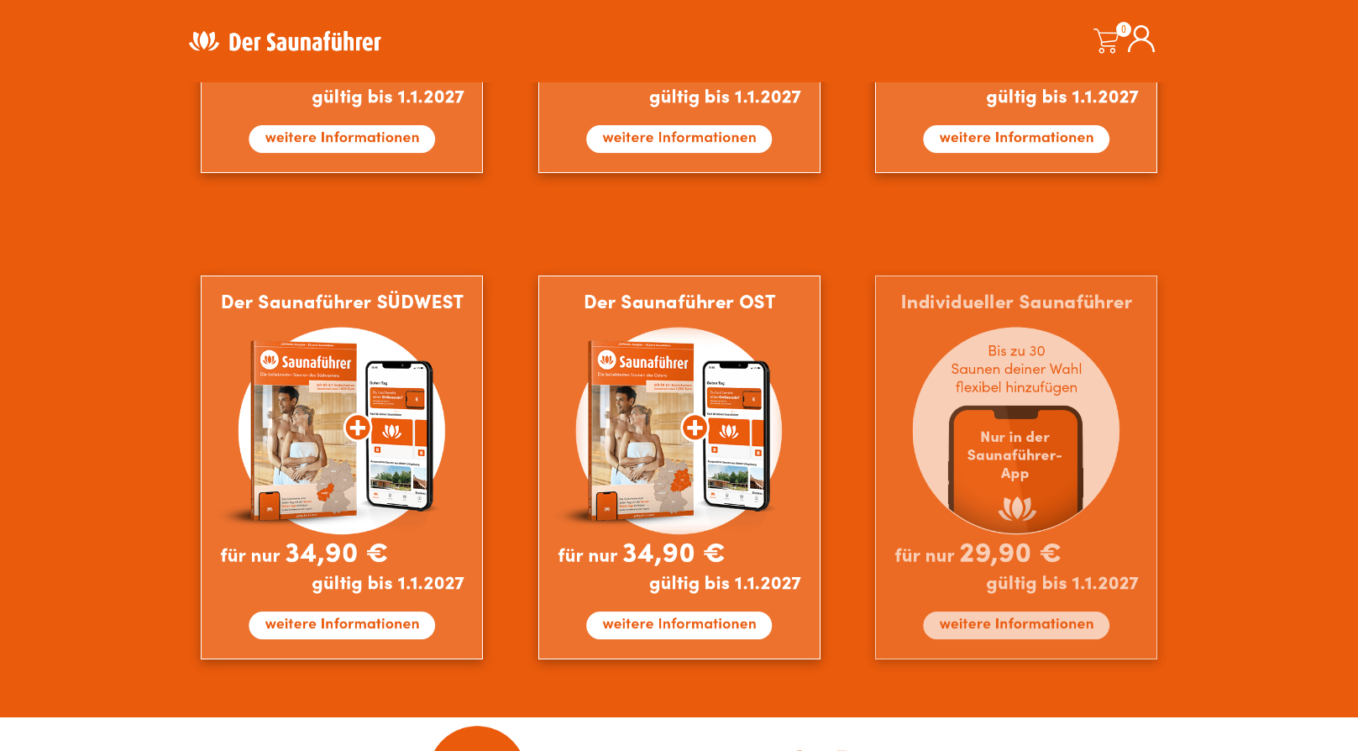
click at [1014, 648] on img at bounding box center [1016, 467] width 282 height 384
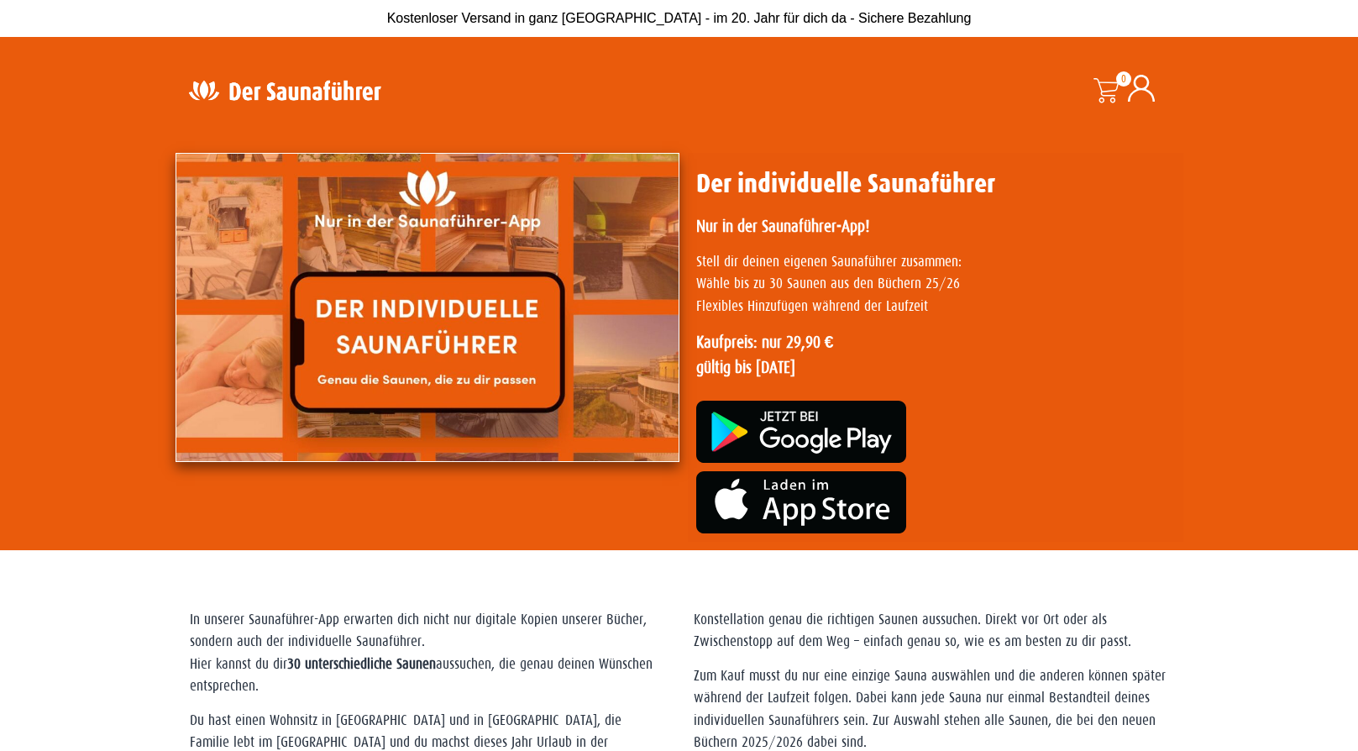
click at [284, 100] on img at bounding box center [285, 90] width 218 height 33
